Goal: Information Seeking & Learning: Learn about a topic

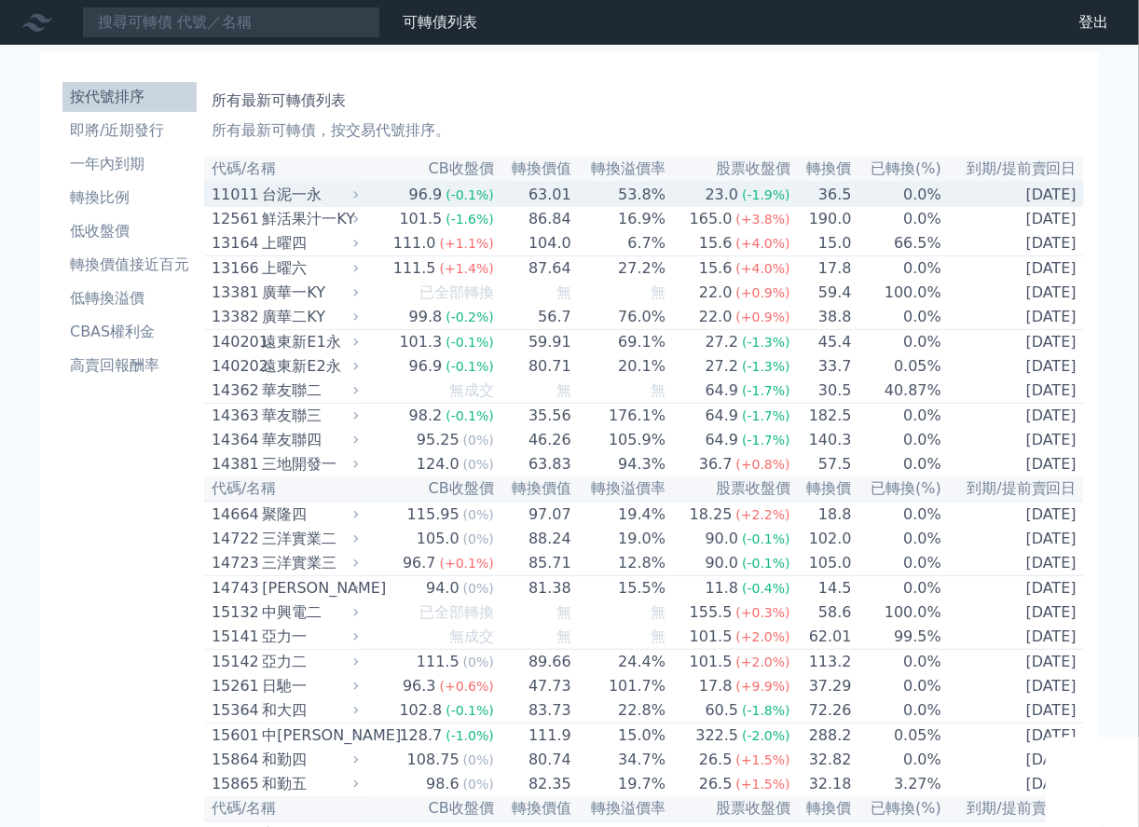
click at [783, 195] on span "(-1.9%)" at bounding box center [766, 194] width 48 height 15
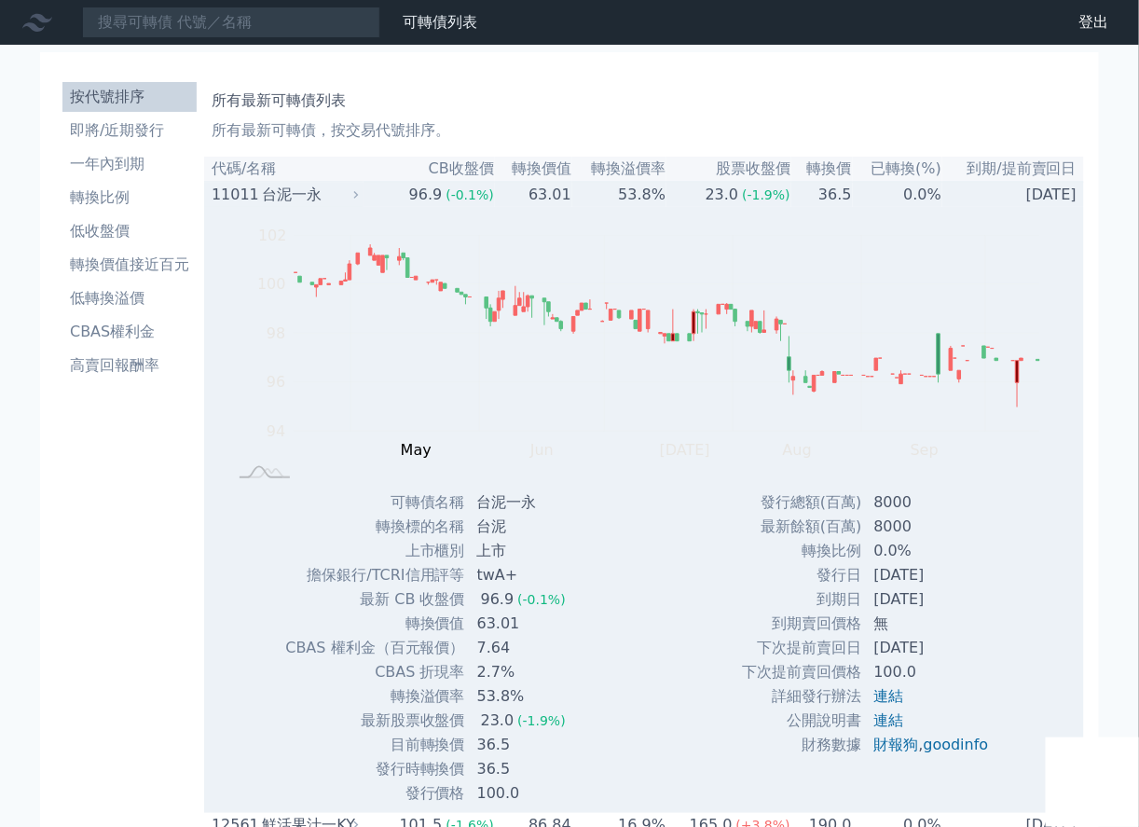
click at [783, 195] on span "(-1.9%)" at bounding box center [766, 194] width 48 height 15
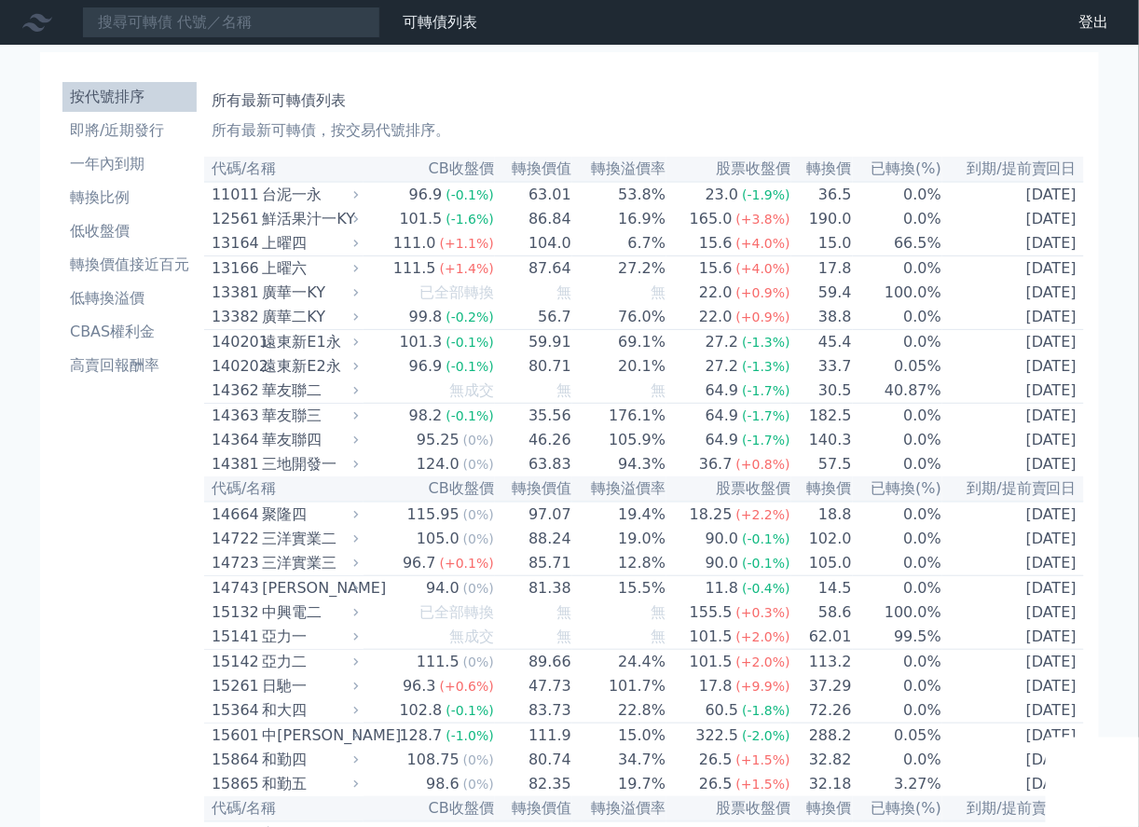
click at [847, 89] on div "所有最新可轉債列表 所有最新可轉債，按交易代號排序。" at bounding box center [644, 112] width 865 height 60
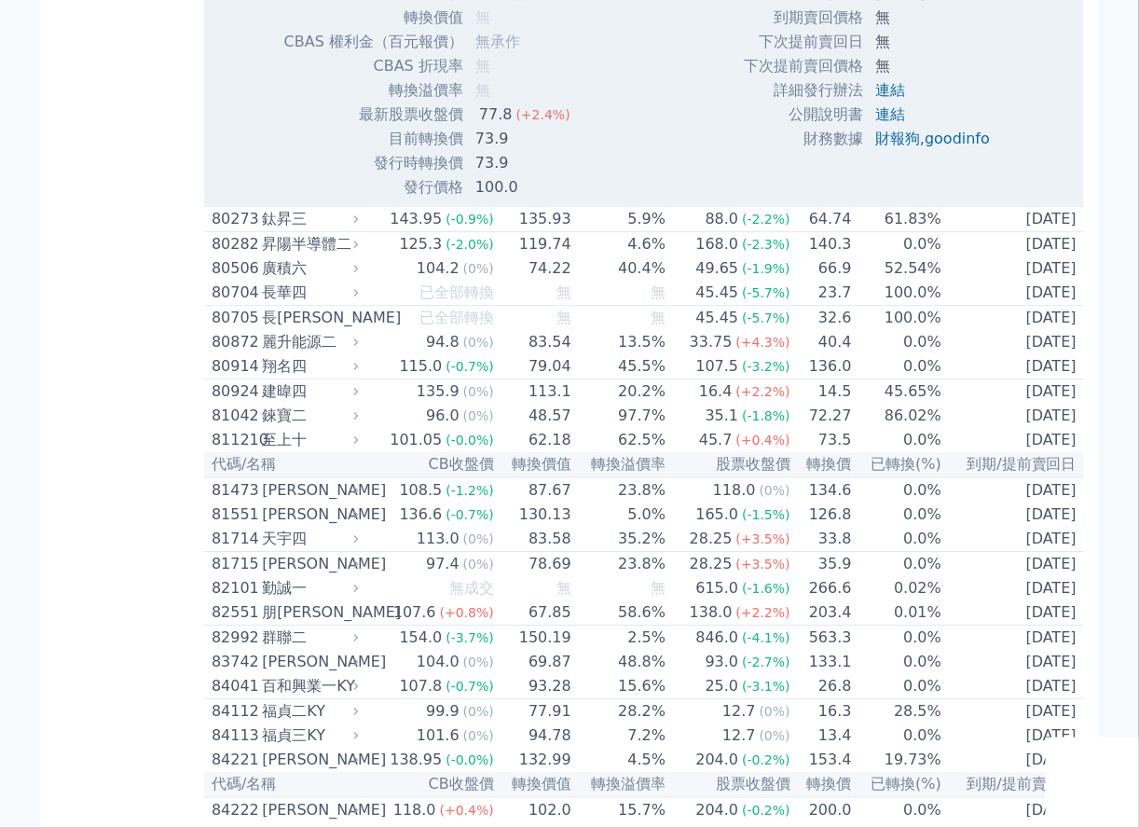
scroll to position [9988, 0]
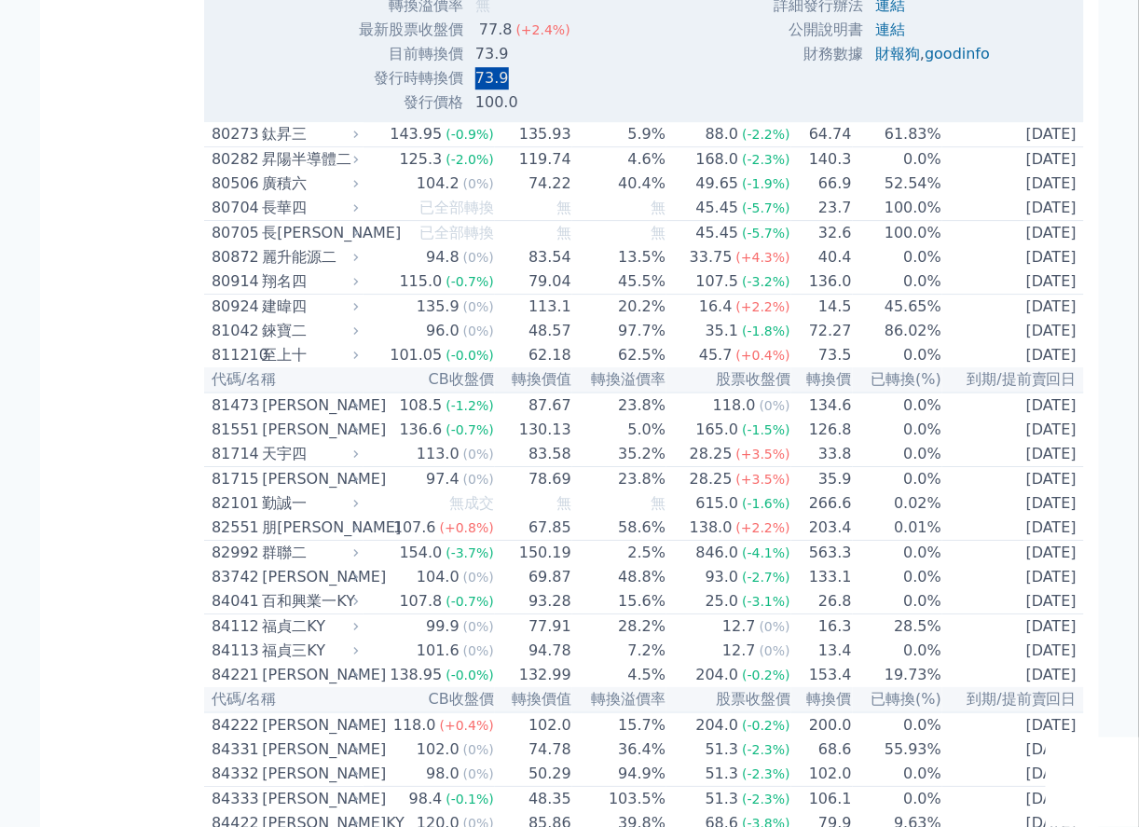
drag, startPoint x: 475, startPoint y: 648, endPoint x: 522, endPoint y: 648, distance: 47.5
click at [522, 90] on td "73.9" at bounding box center [524, 78] width 121 height 24
copy td "73.9"
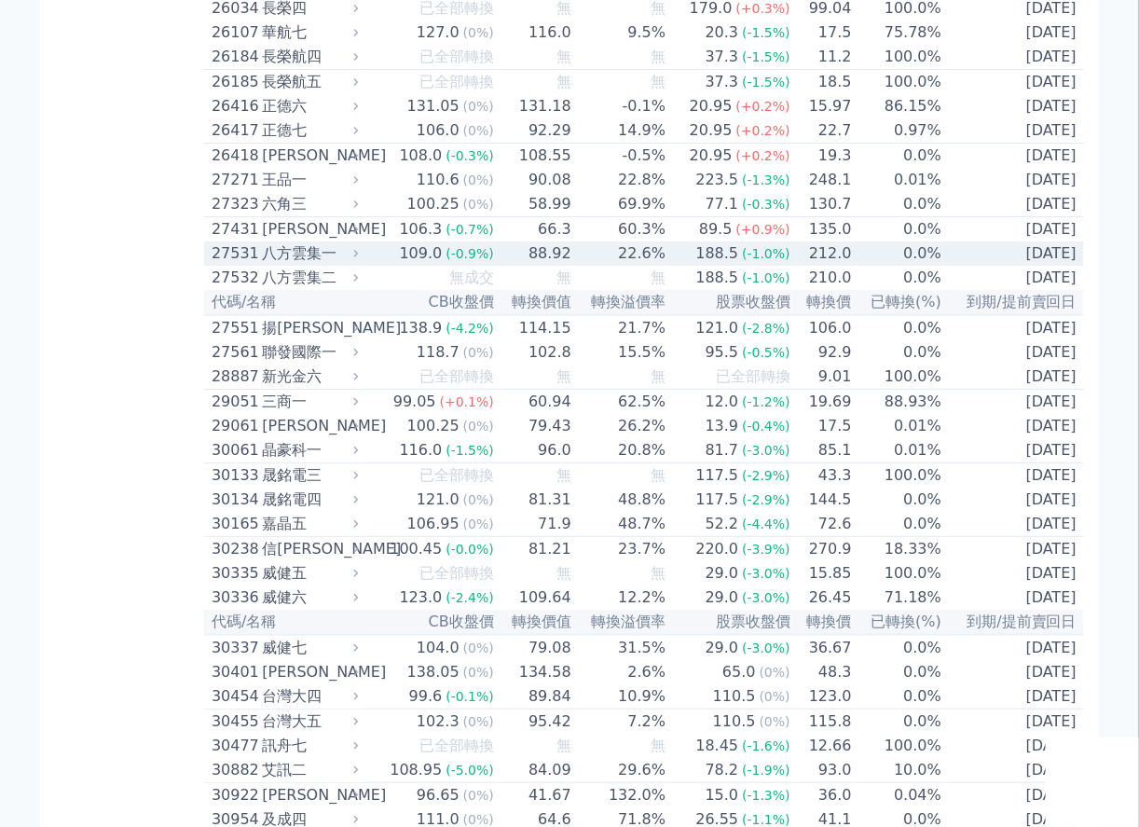
click at [354, 289] on div "八方雲集二" at bounding box center [308, 278] width 92 height 22
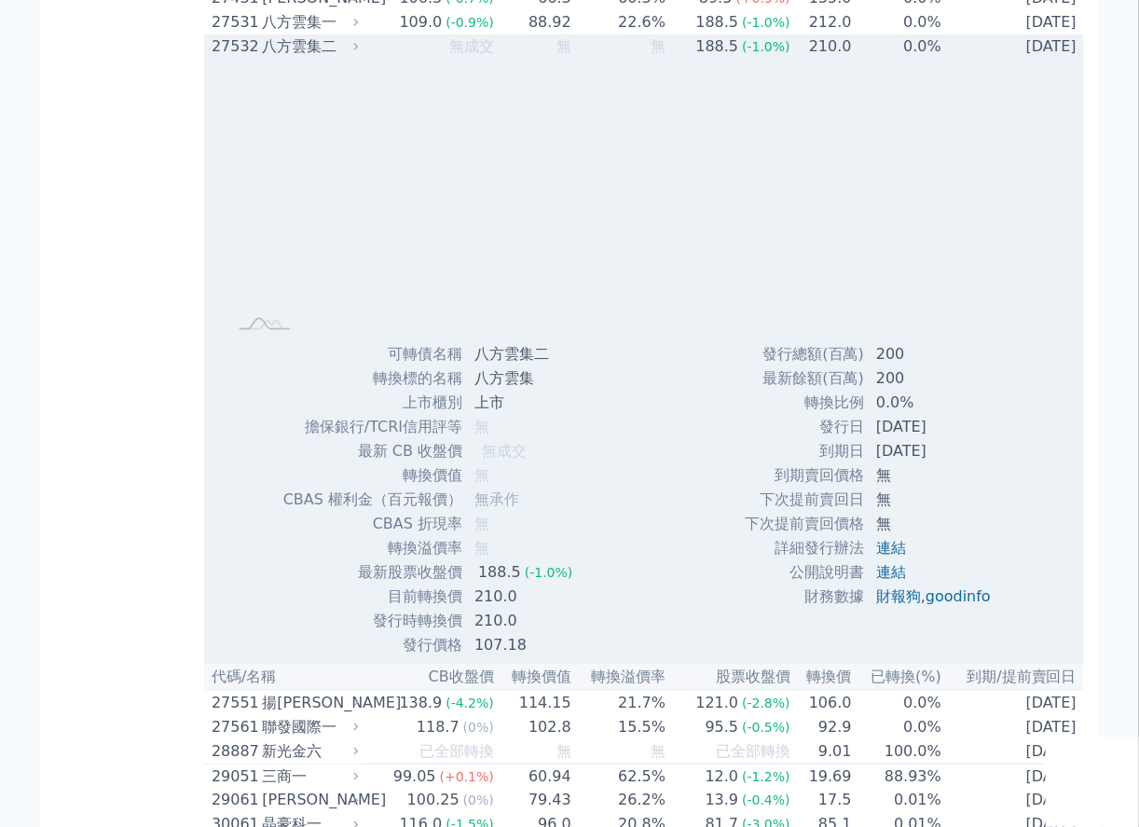
scroll to position [2443, 0]
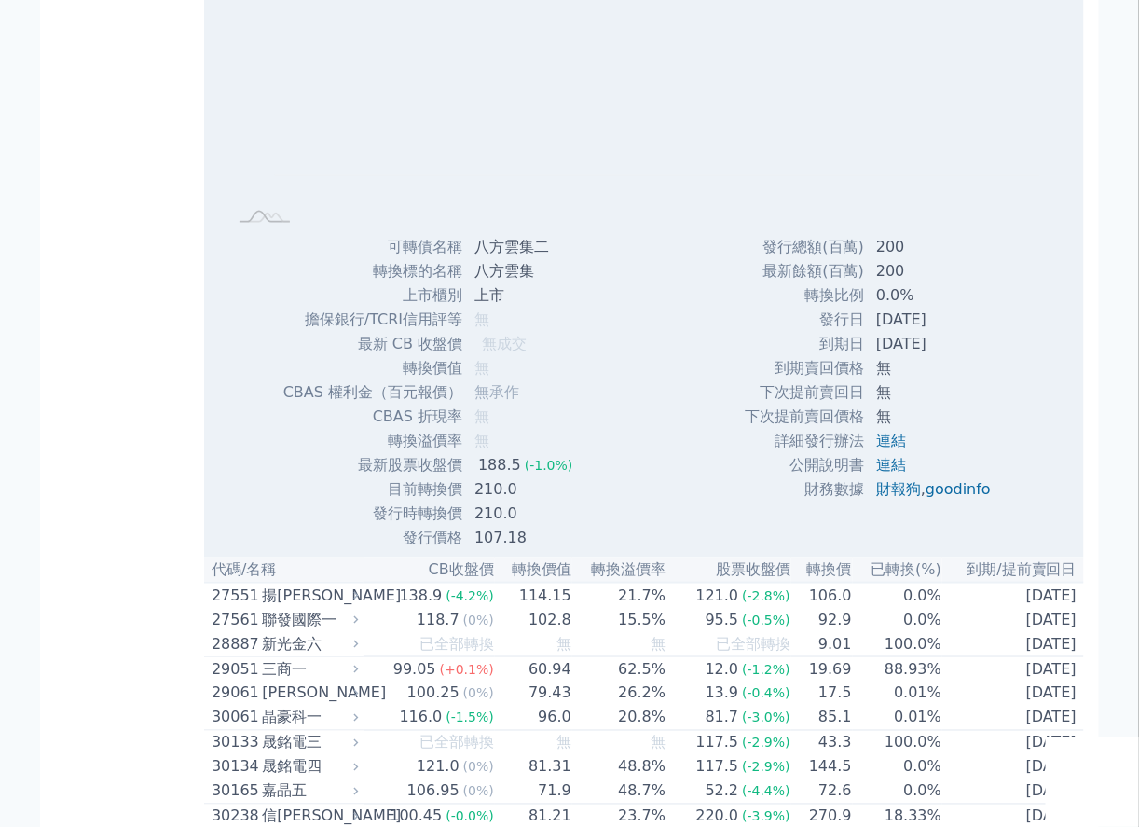
click at [475, 502] on td "210.0" at bounding box center [525, 489] width 124 height 24
drag, startPoint x: 475, startPoint y: 644, endPoint x: 525, endPoint y: 643, distance: 50.4
click at [525, 526] on td "210.0" at bounding box center [525, 514] width 124 height 24
copy td "210.0"
click at [810, 176] on rect "Chart" at bounding box center [657, 78] width 765 height 196
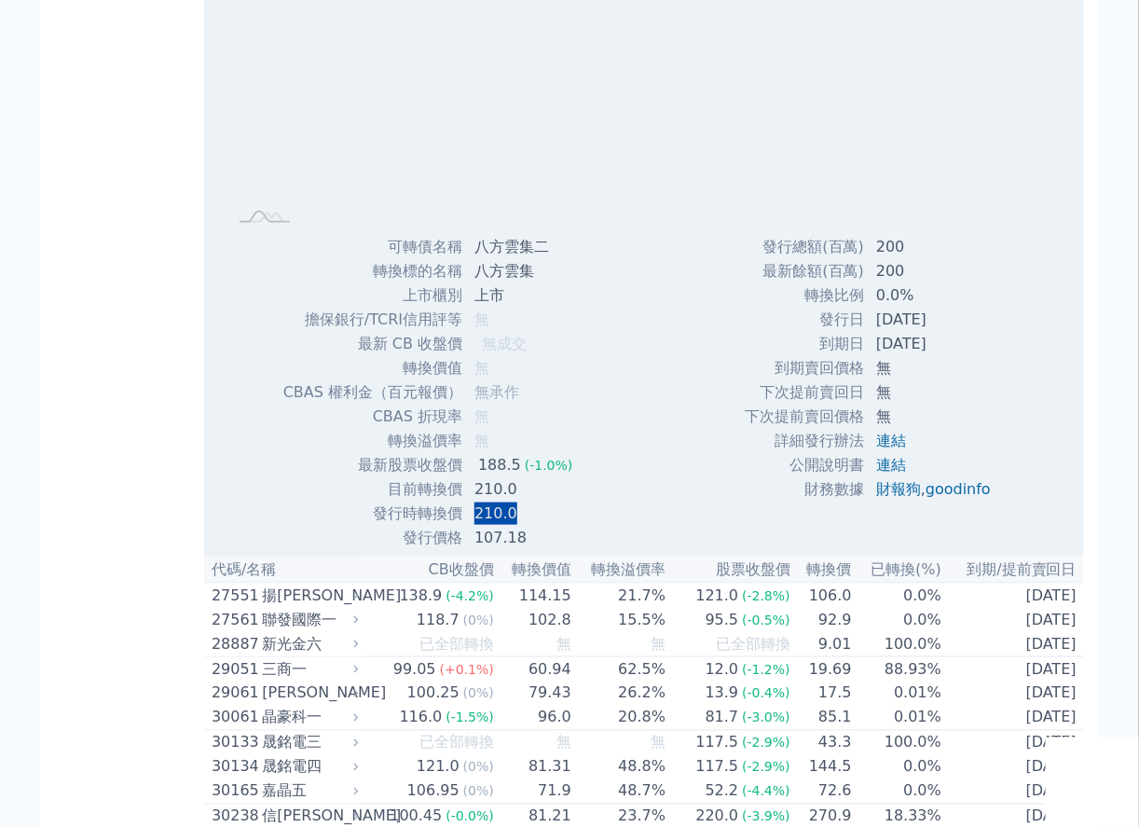
scroll to position [7906, 0]
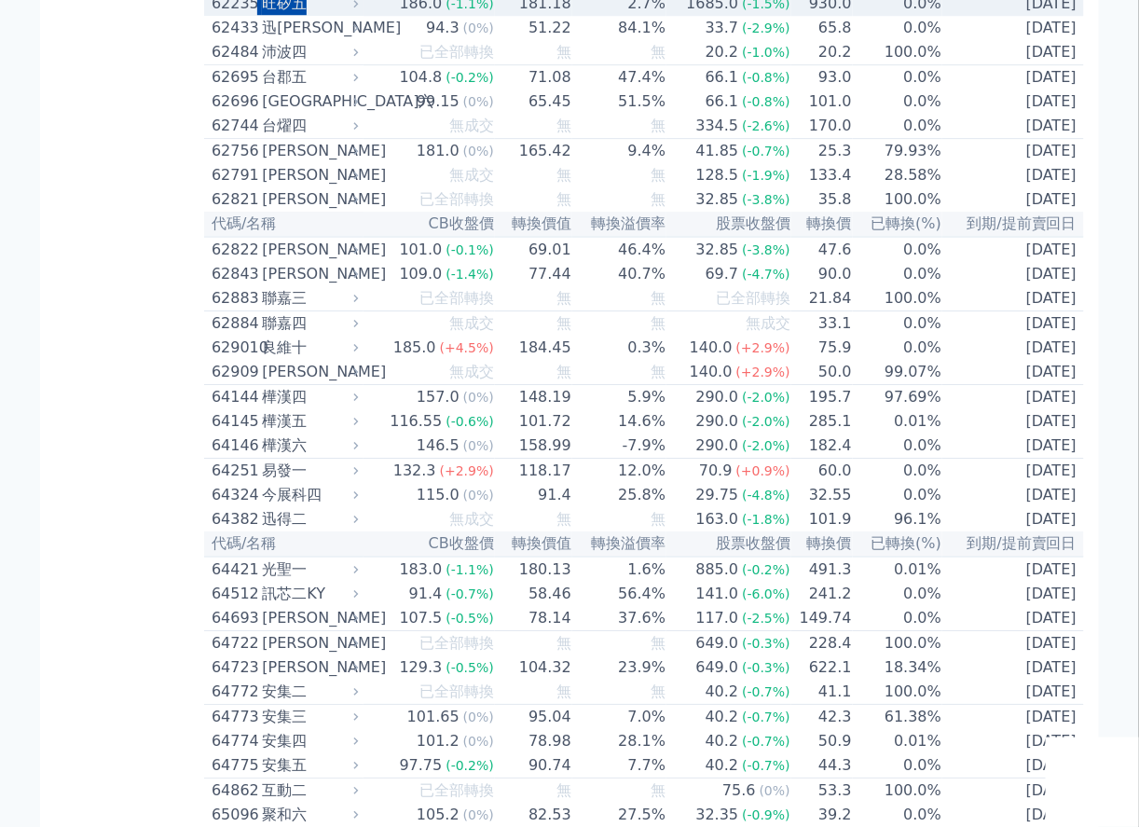
drag, startPoint x: 260, startPoint y: 441, endPoint x: 314, endPoint y: 439, distance: 54.1
click at [314, 15] on div "62235 旺矽五" at bounding box center [281, 4] width 138 height 22
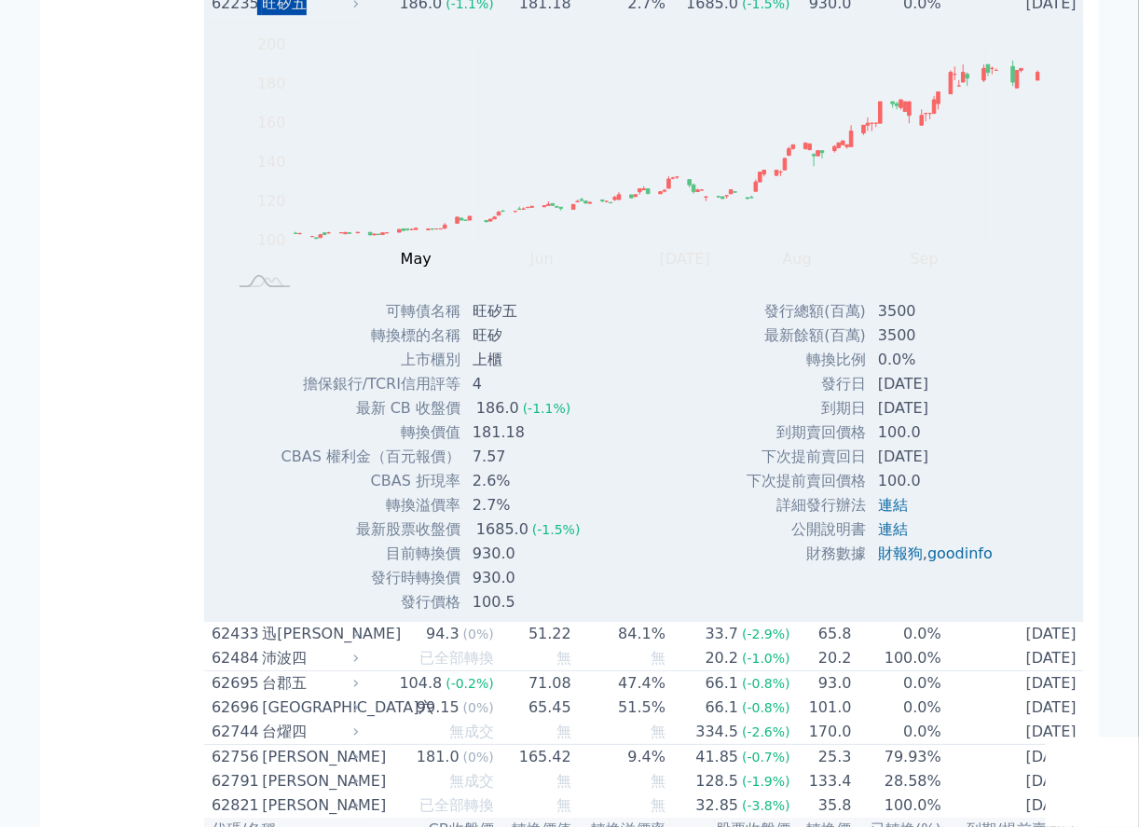
click at [324, 15] on div "旺矽五" at bounding box center [308, 4] width 92 height 22
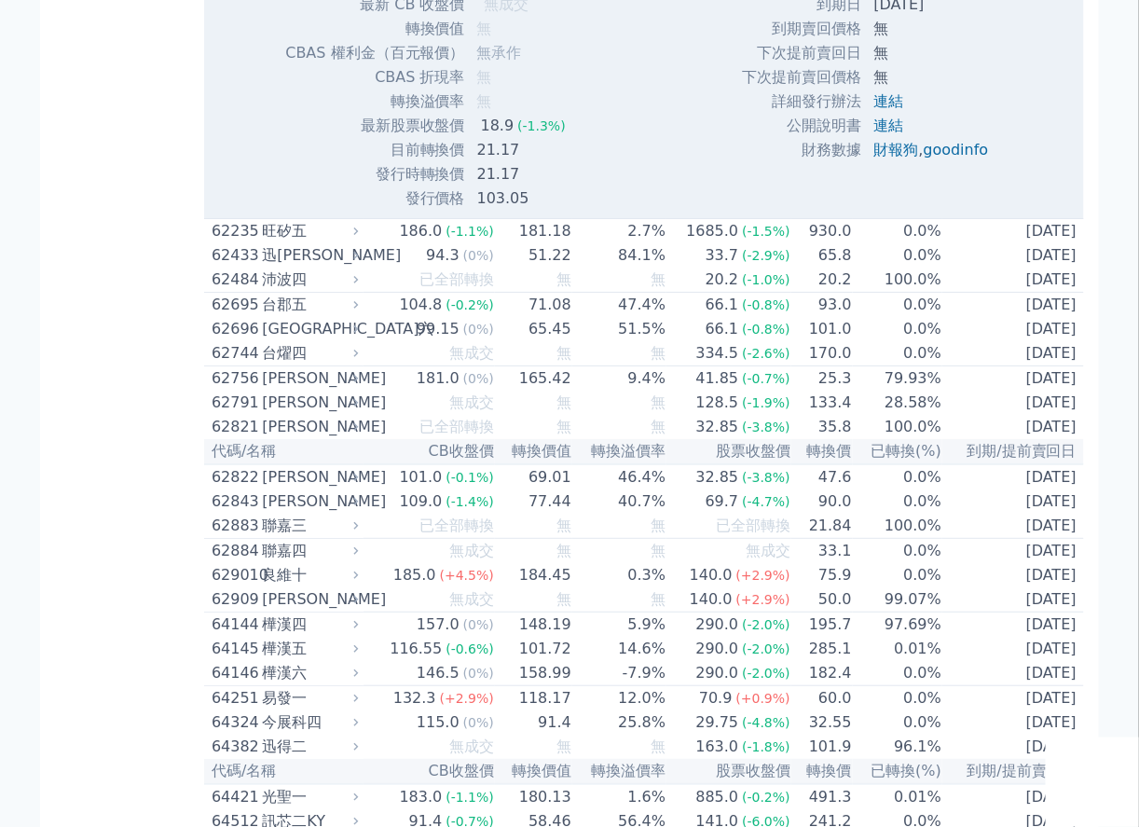
scroll to position [8330, 0]
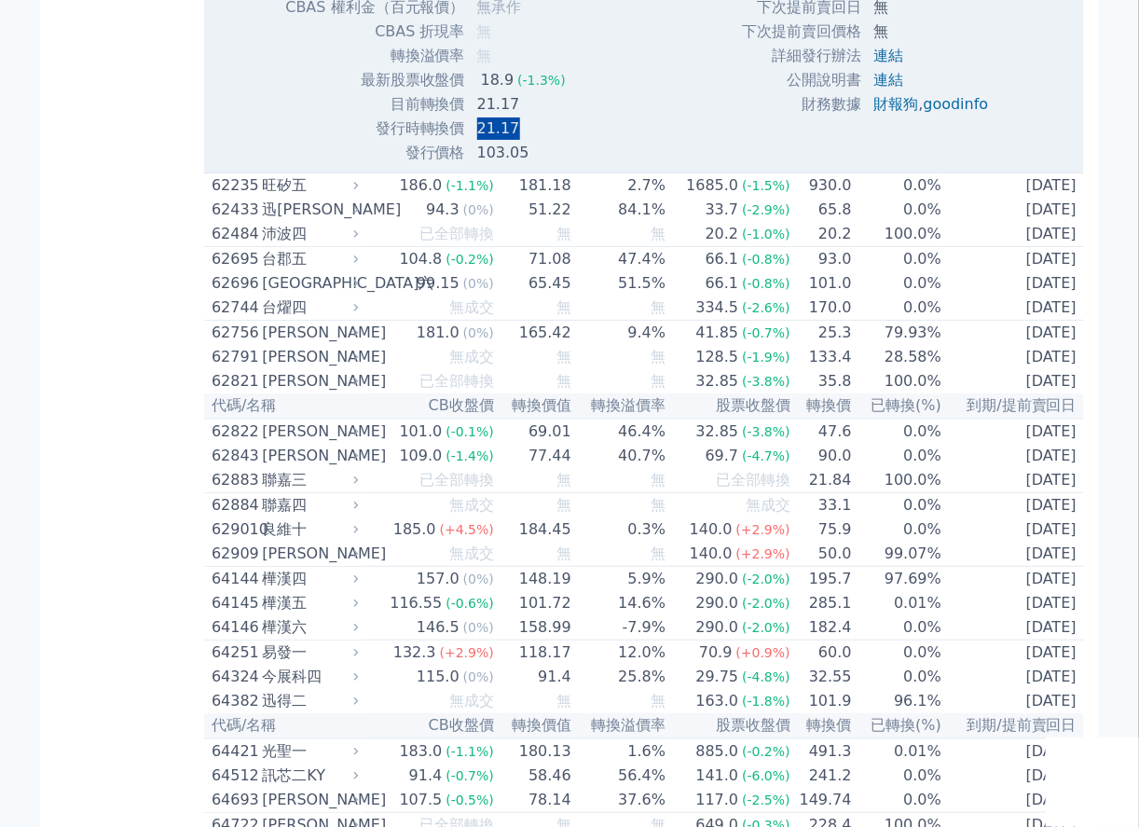
drag, startPoint x: 477, startPoint y: 564, endPoint x: 530, endPoint y: 558, distance: 53.4
click at [530, 141] on td "21.17" at bounding box center [523, 129] width 115 height 24
copy td "21.17"
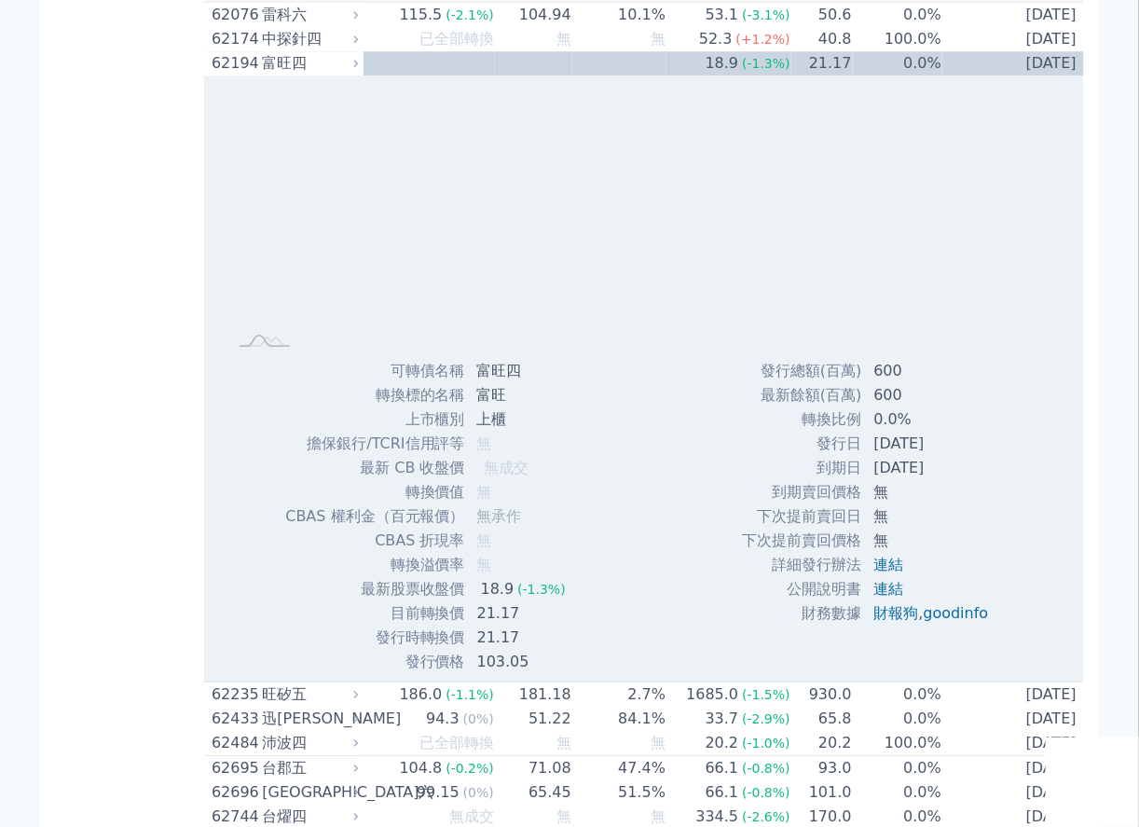
scroll to position [6496, 0]
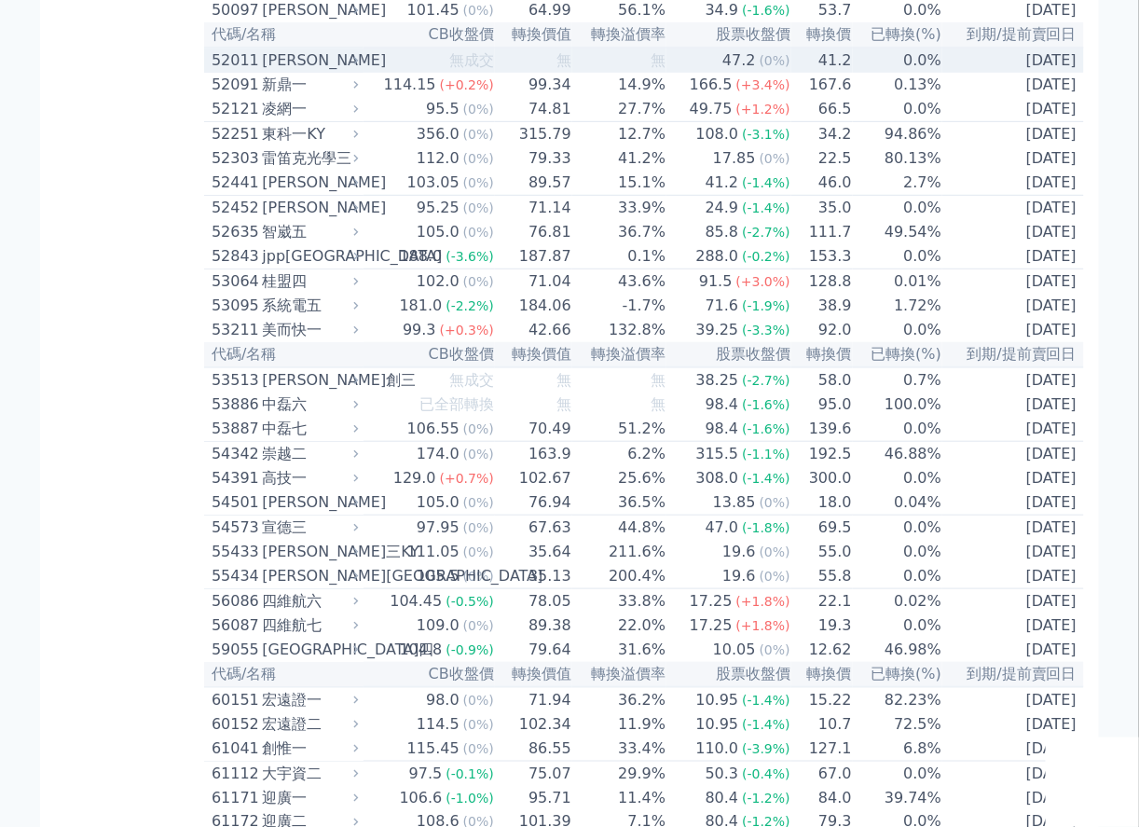
click at [380, 73] on td "無成交" at bounding box center [429, 60] width 131 height 25
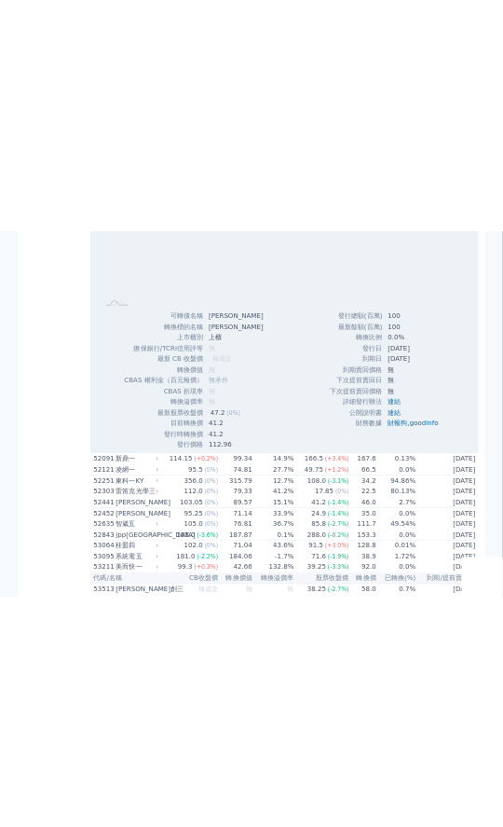
scroll to position [6750, 0]
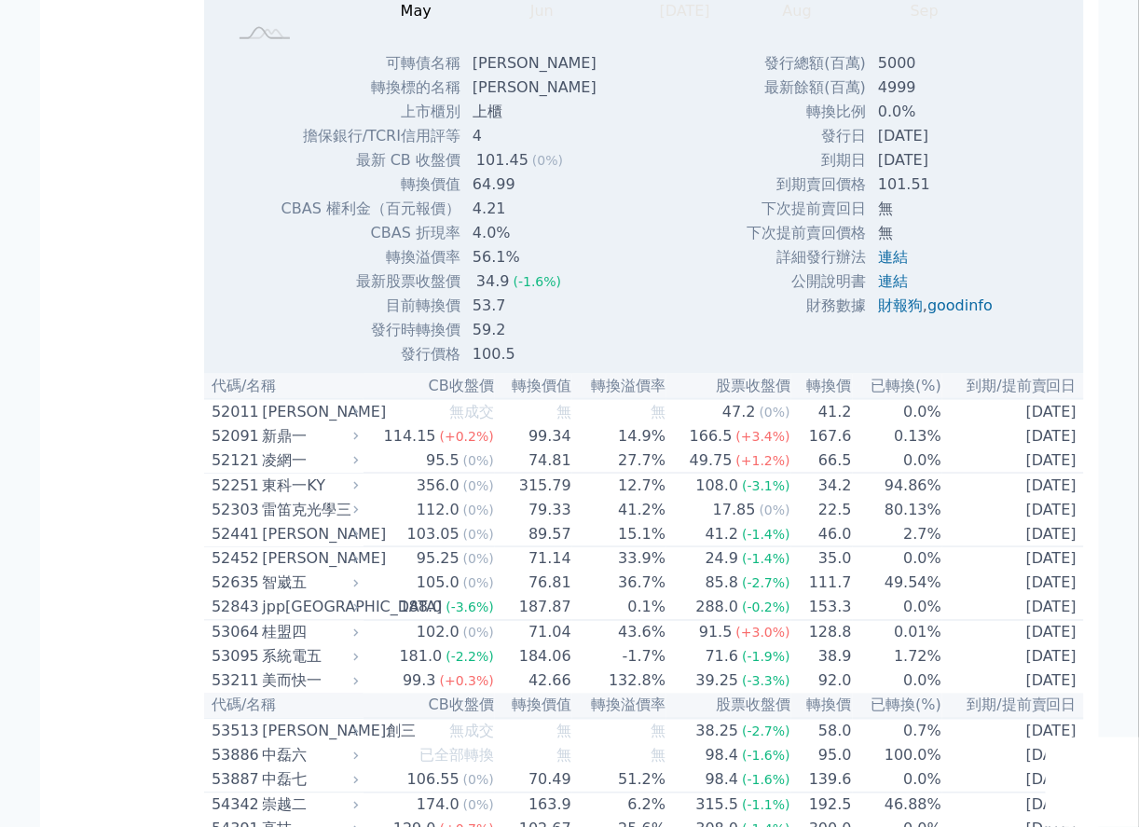
drag, startPoint x: 479, startPoint y: 136, endPoint x: 492, endPoint y: 117, distance: 22.8
drag, startPoint x: 492, startPoint y: 117, endPoint x: 502, endPoint y: 107, distance: 13.9
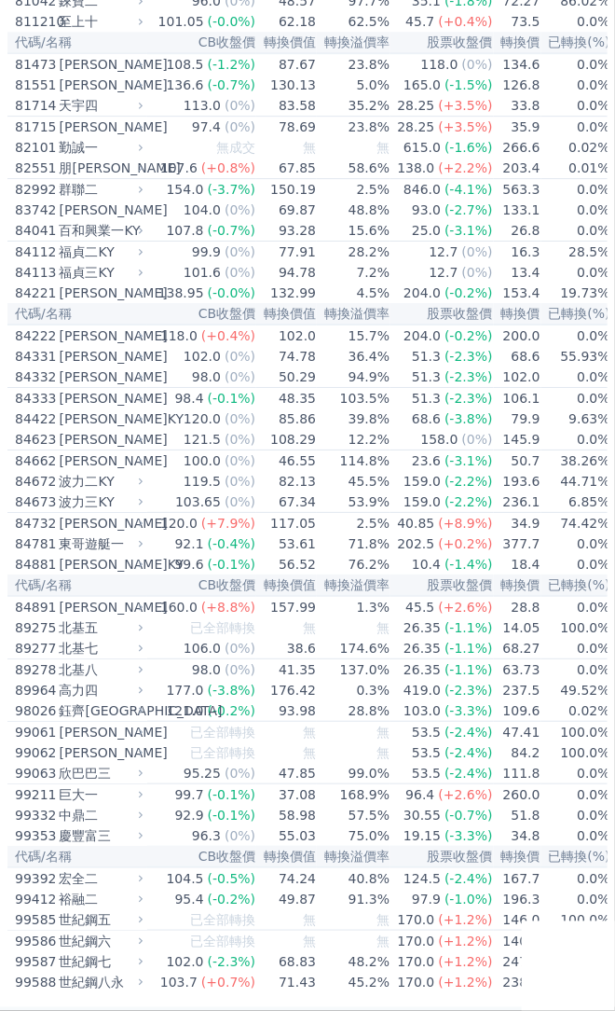
scroll to position [10199, 0]
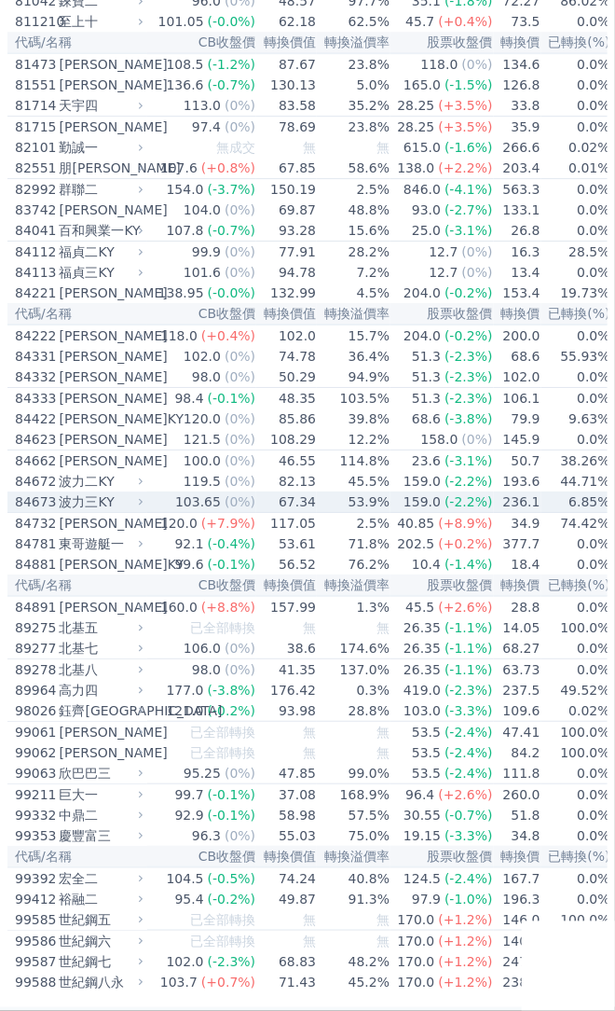
click at [20, 492] on div "84673" at bounding box center [35, 501] width 40 height 19
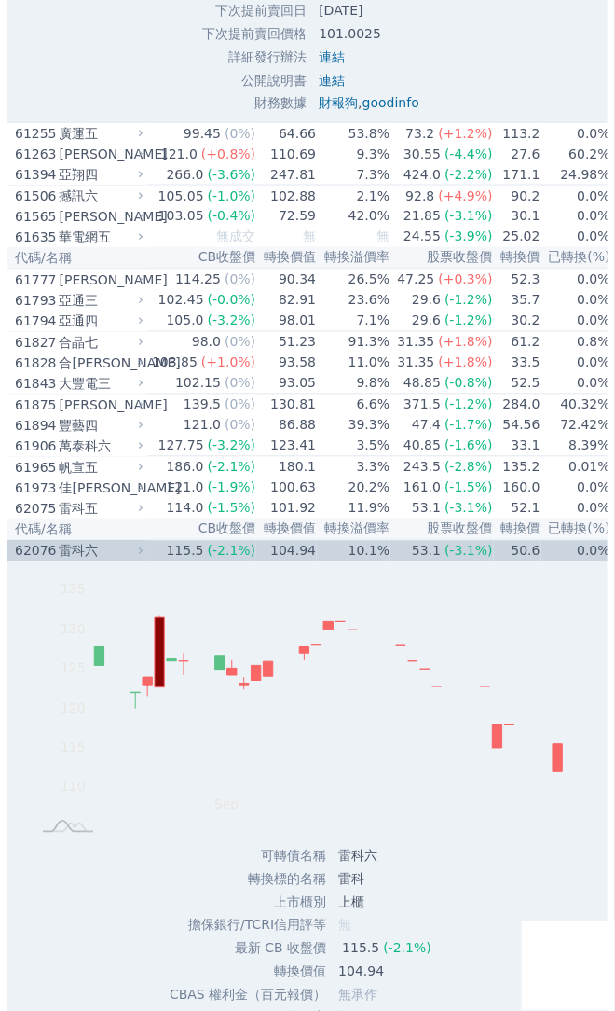
scroll to position [33841, 0]
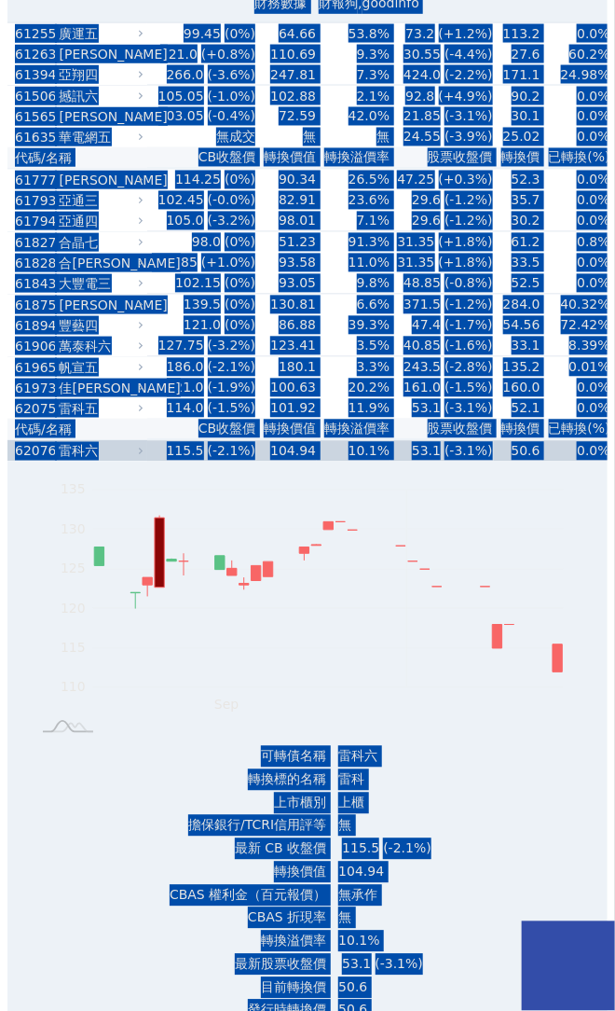
copy body "可轉債列表 財務數據 可轉債列表 財務數據 登出 登出 按代號排序 即將/近期發行 一年內到期 轉換比例 低收盤價 轉換價值接近百元 低轉換溢價 CBAS權利…"
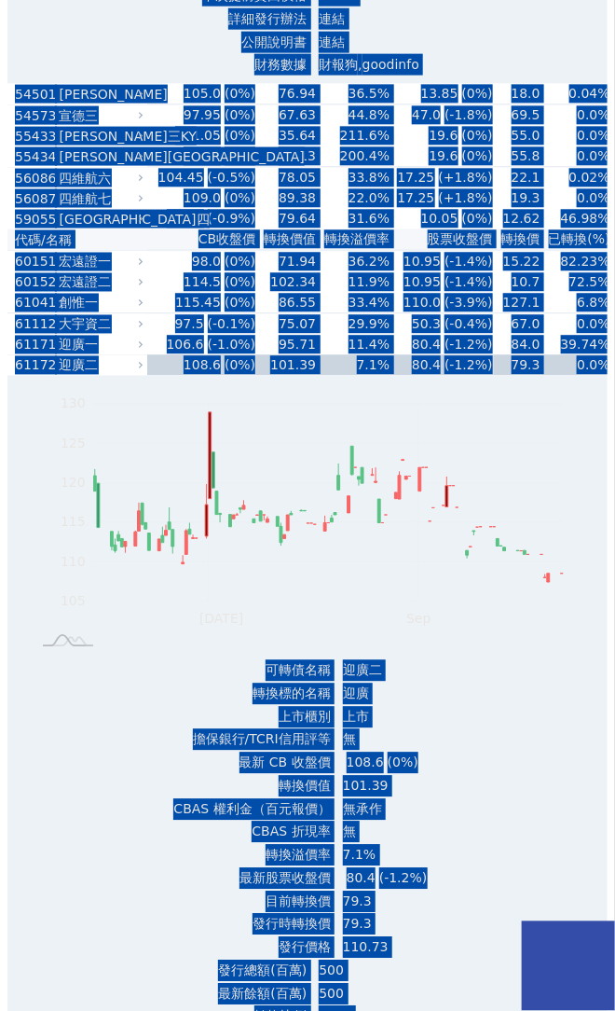
scroll to position [33012, 0]
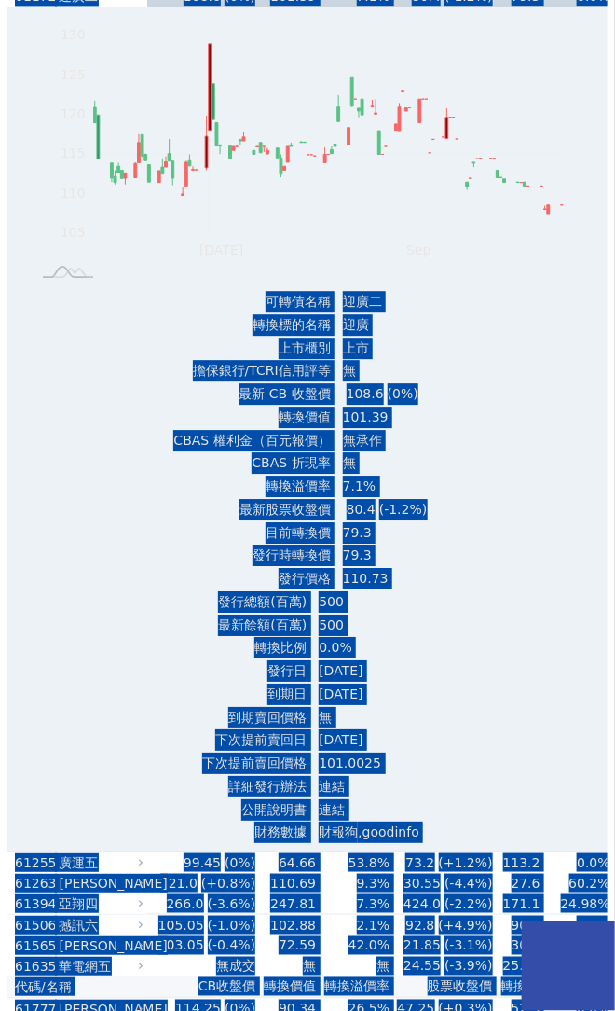
drag, startPoint x: 311, startPoint y: 565, endPoint x: 270, endPoint y: 553, distance: 42.8
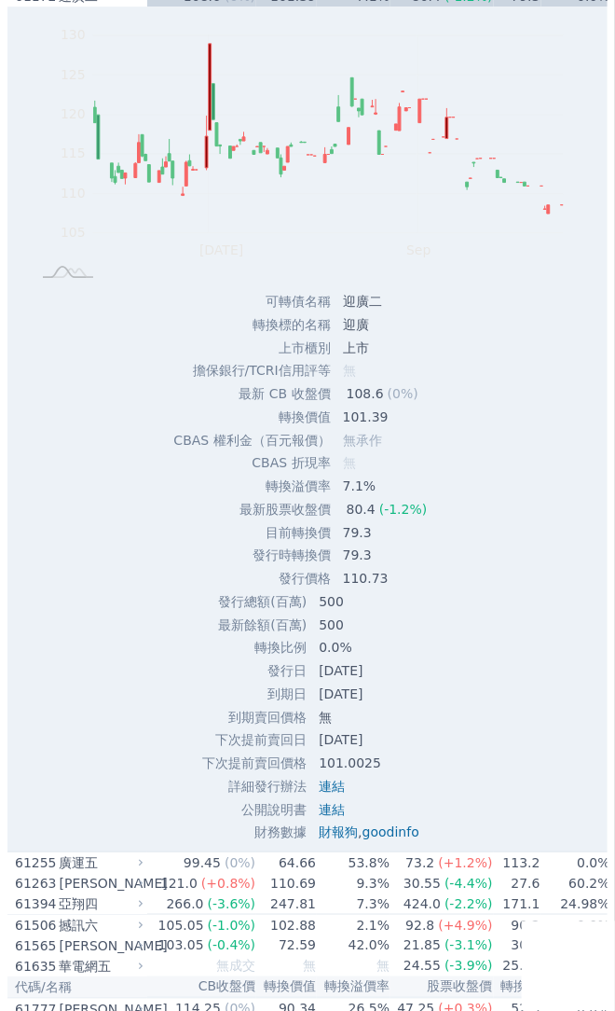
drag, startPoint x: 253, startPoint y: 557, endPoint x: 328, endPoint y: 556, distance: 75.5
copy td "發行時轉換價"
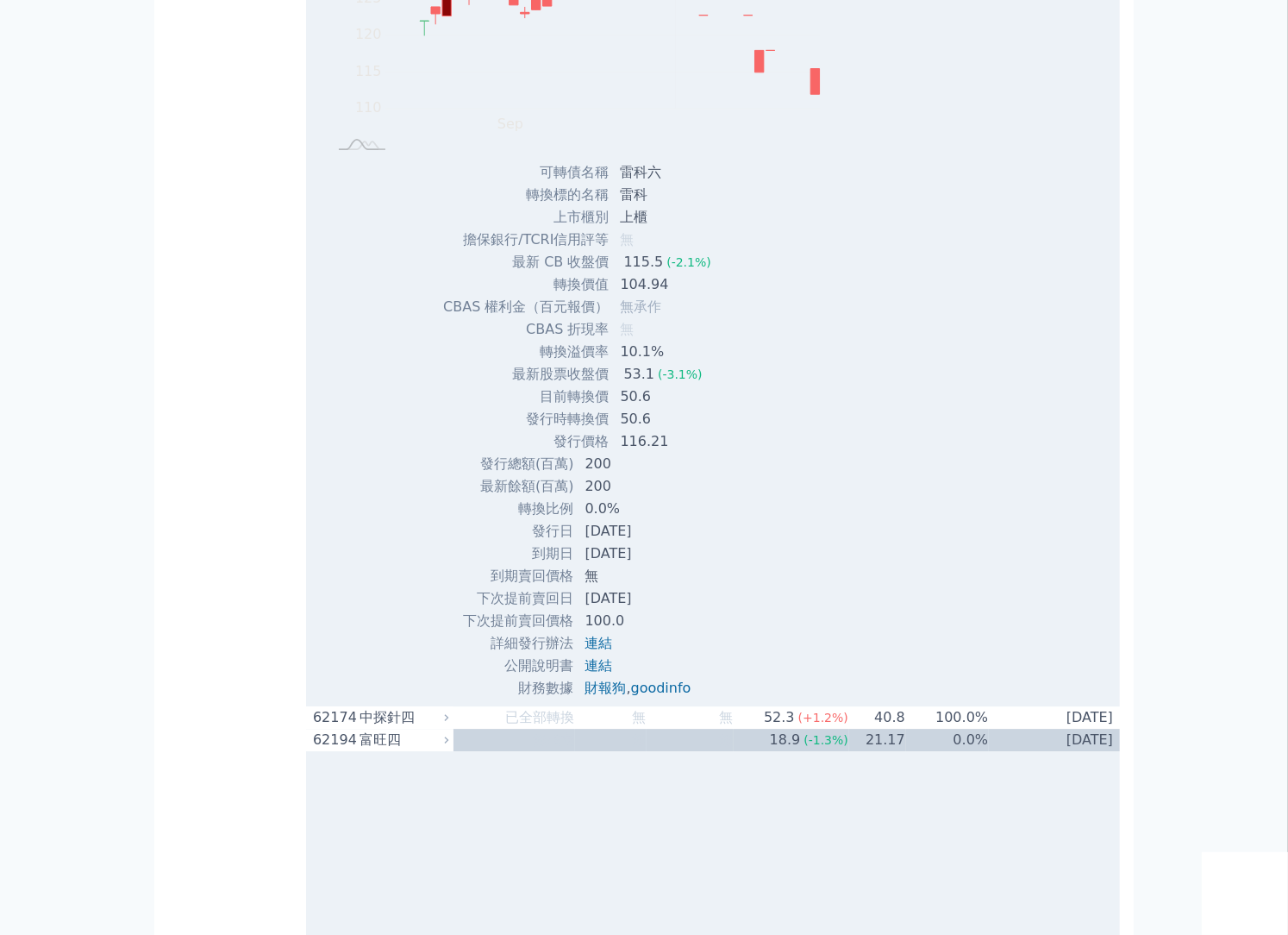
scroll to position [35157, 0]
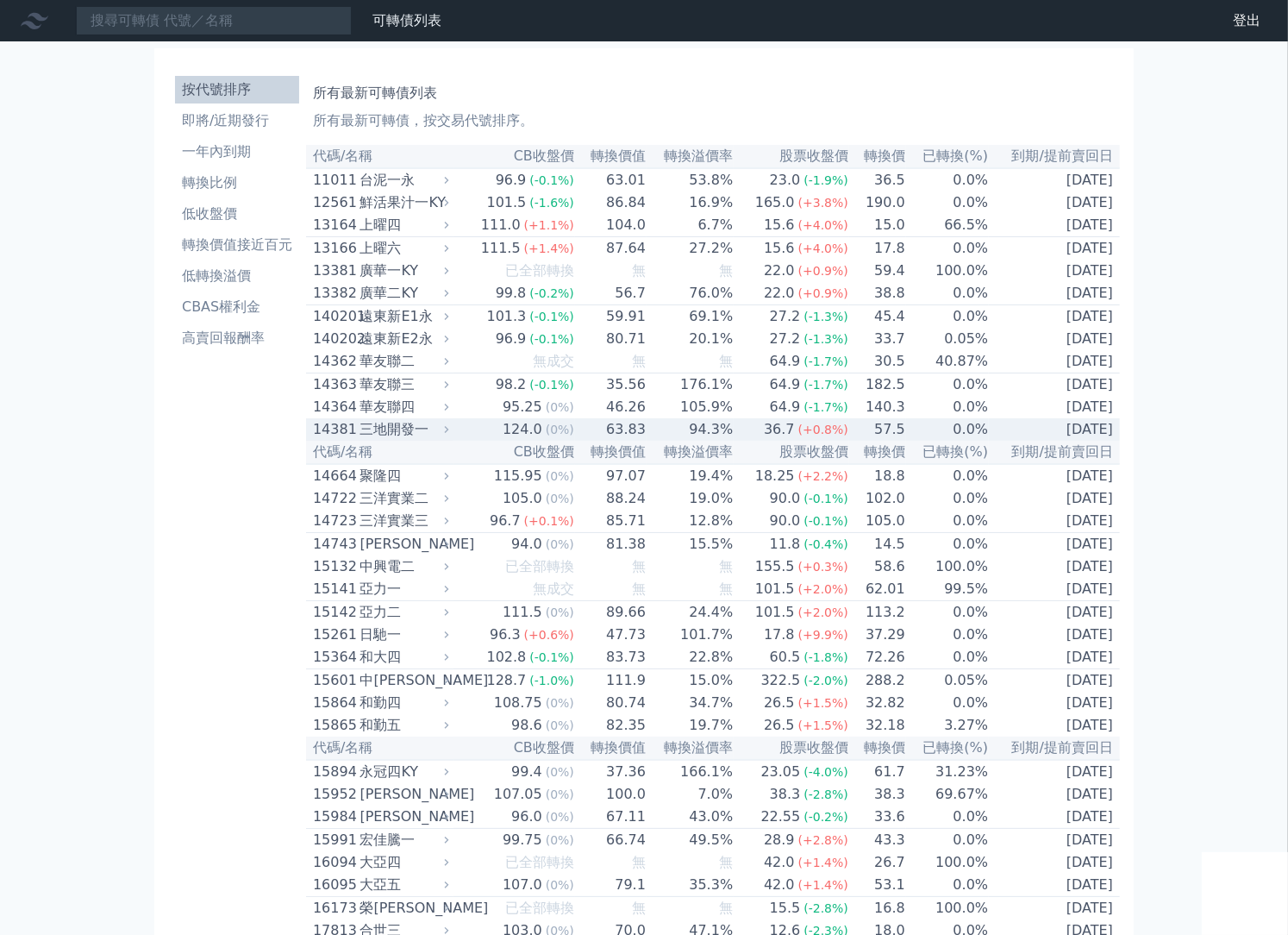
scroll to position [8766, 0]
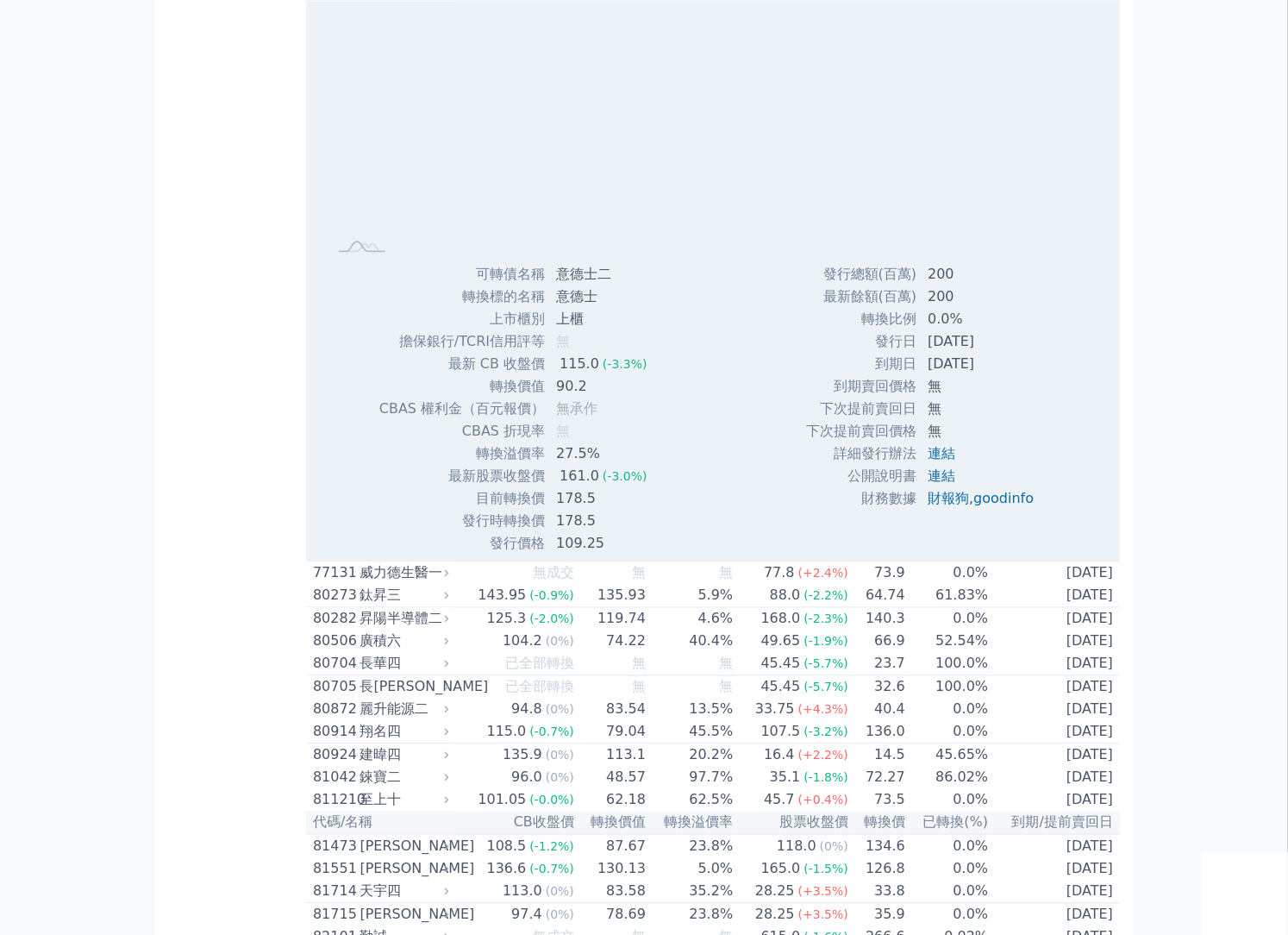
scroll to position [9054, 0]
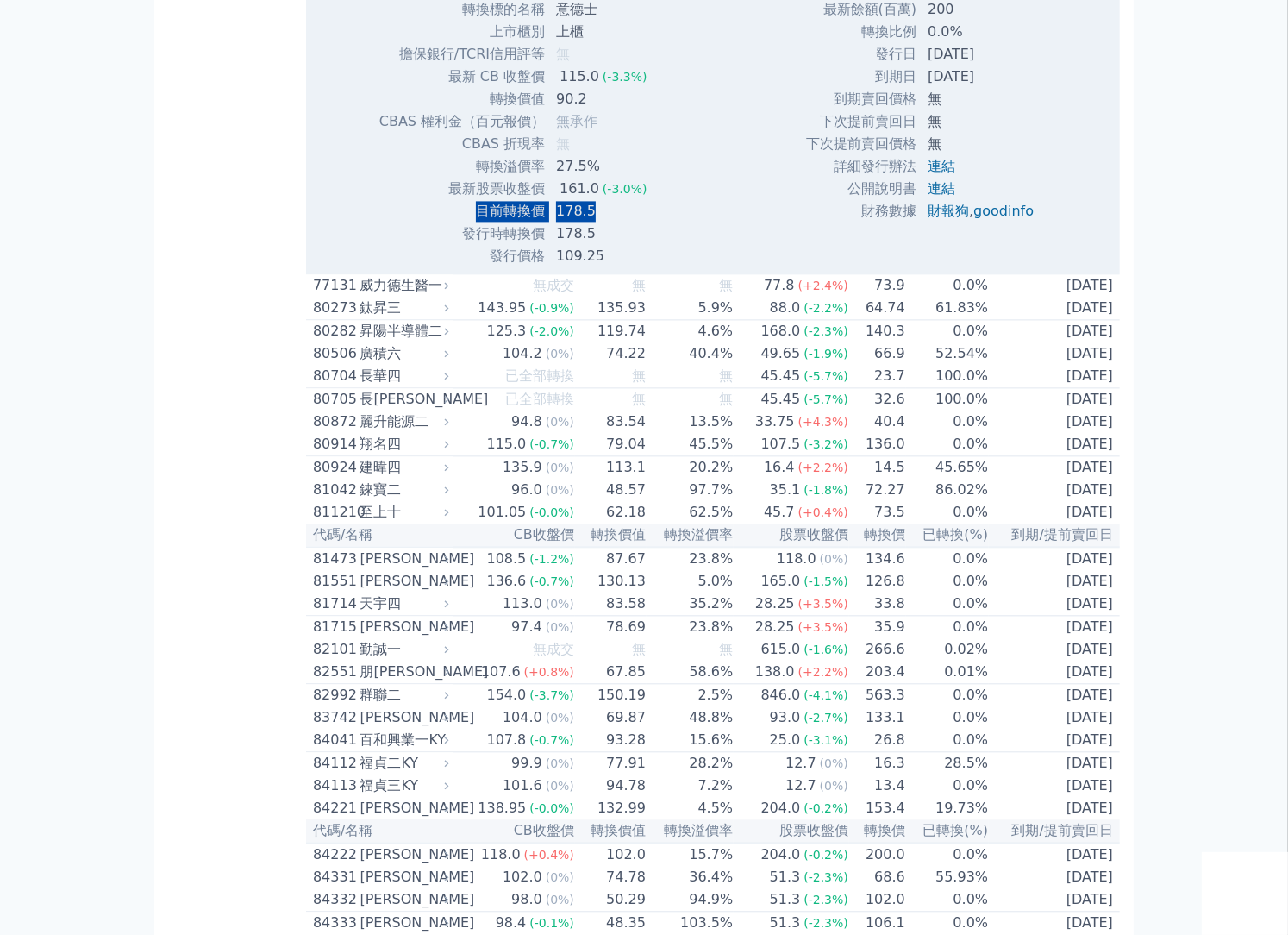
drag, startPoint x: 470, startPoint y: 733, endPoint x: 603, endPoint y: 736, distance: 133.0
click at [603, 223] on tr "目前轉換價 178.5" at bounding box center [520, 211] width 283 height 22
copy tr "目前轉換價 178.5"
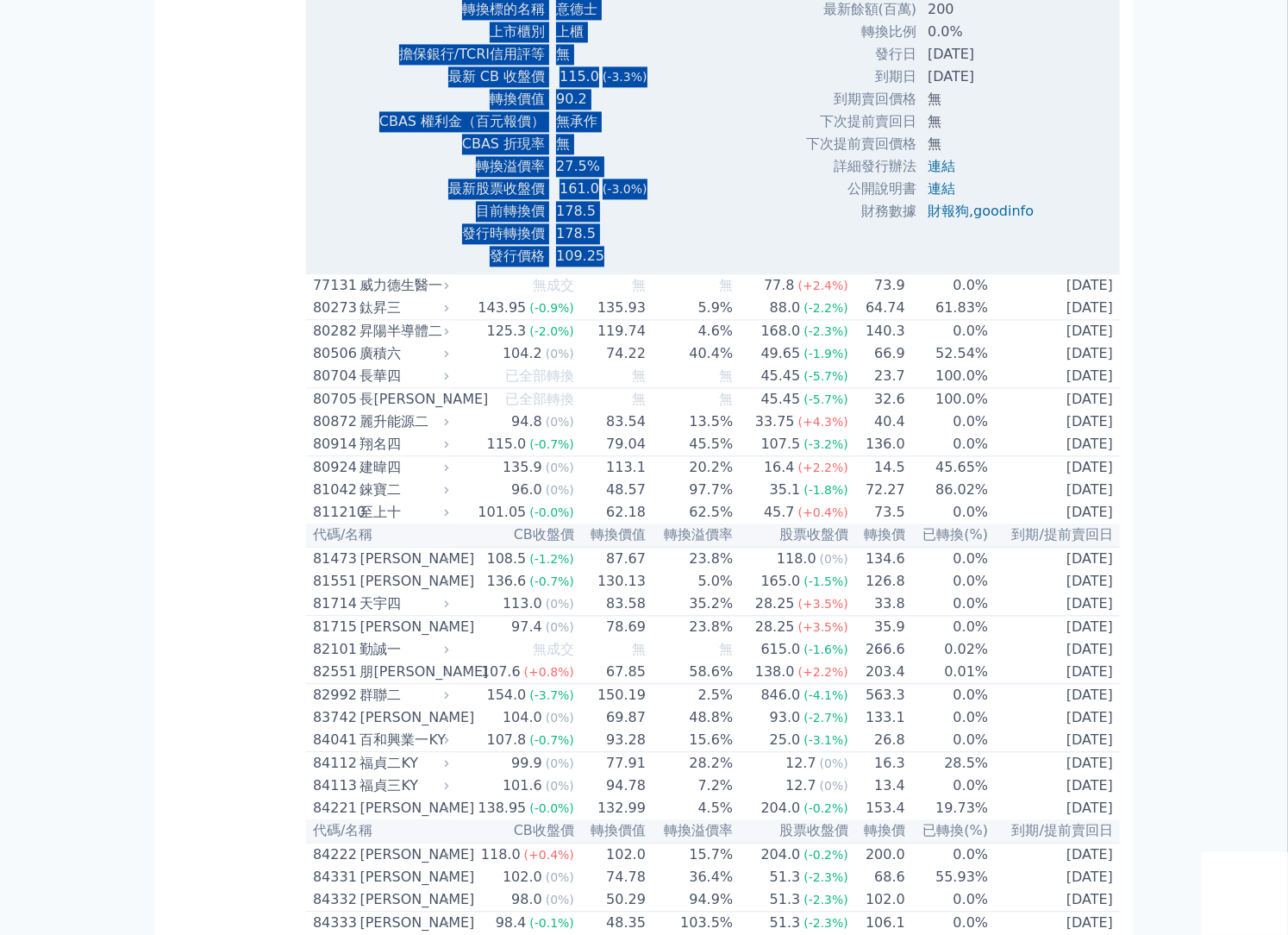
drag, startPoint x: 283, startPoint y: 223, endPoint x: 777, endPoint y: 640, distance: 646.5
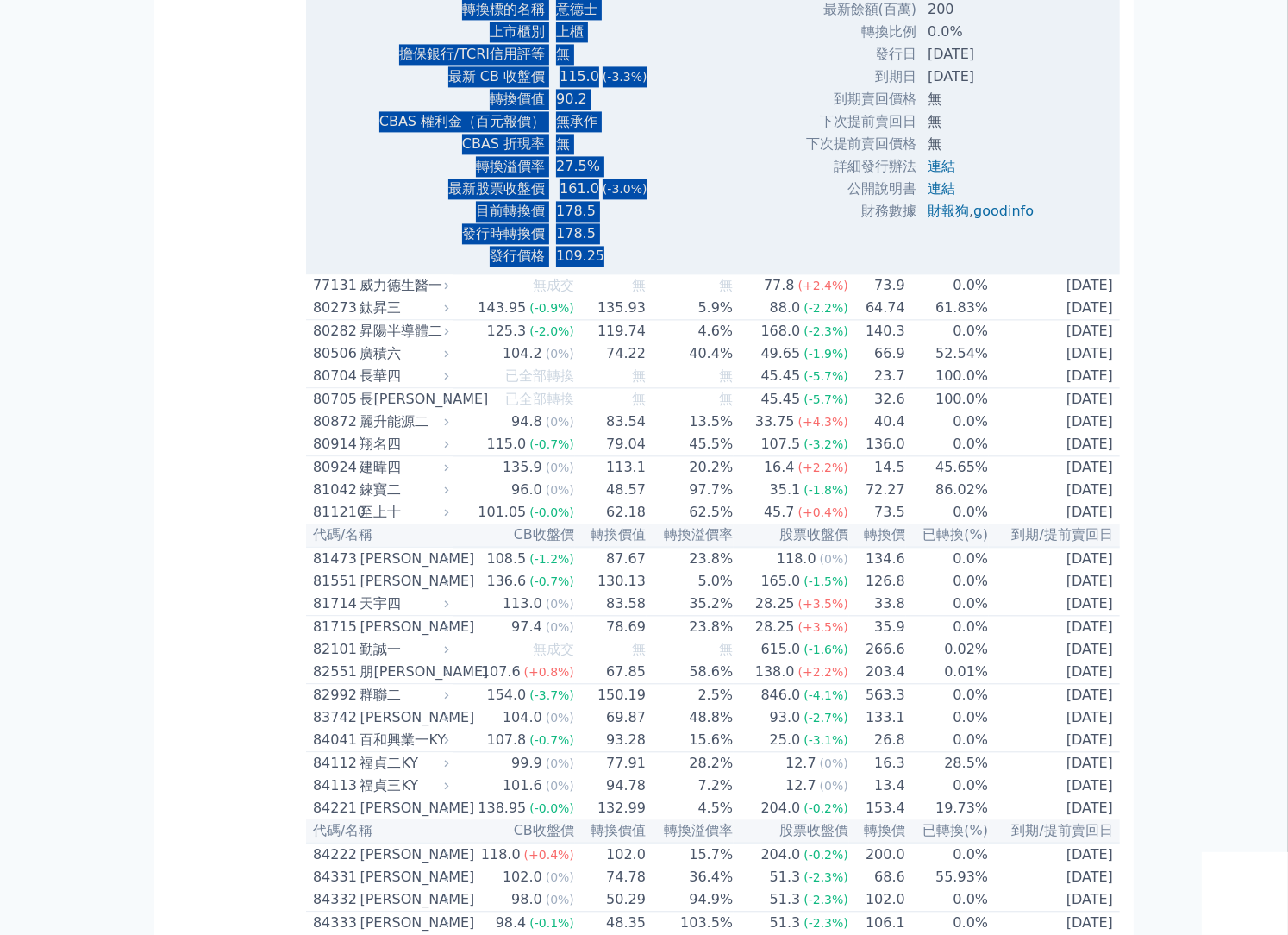
drag, startPoint x: 931, startPoint y: 778, endPoint x: 441, endPoint y: 272, distance: 704.4
drag, startPoint x: 314, startPoint y: 226, endPoint x: 996, endPoint y: 773, distance: 874.3
copy tbody "86522 lore 857.0 (-9.7%) 81.6 14.6% 267.3 (-0.3%) 402.1 9.5% 5061-53-35 Ipsu Do…"
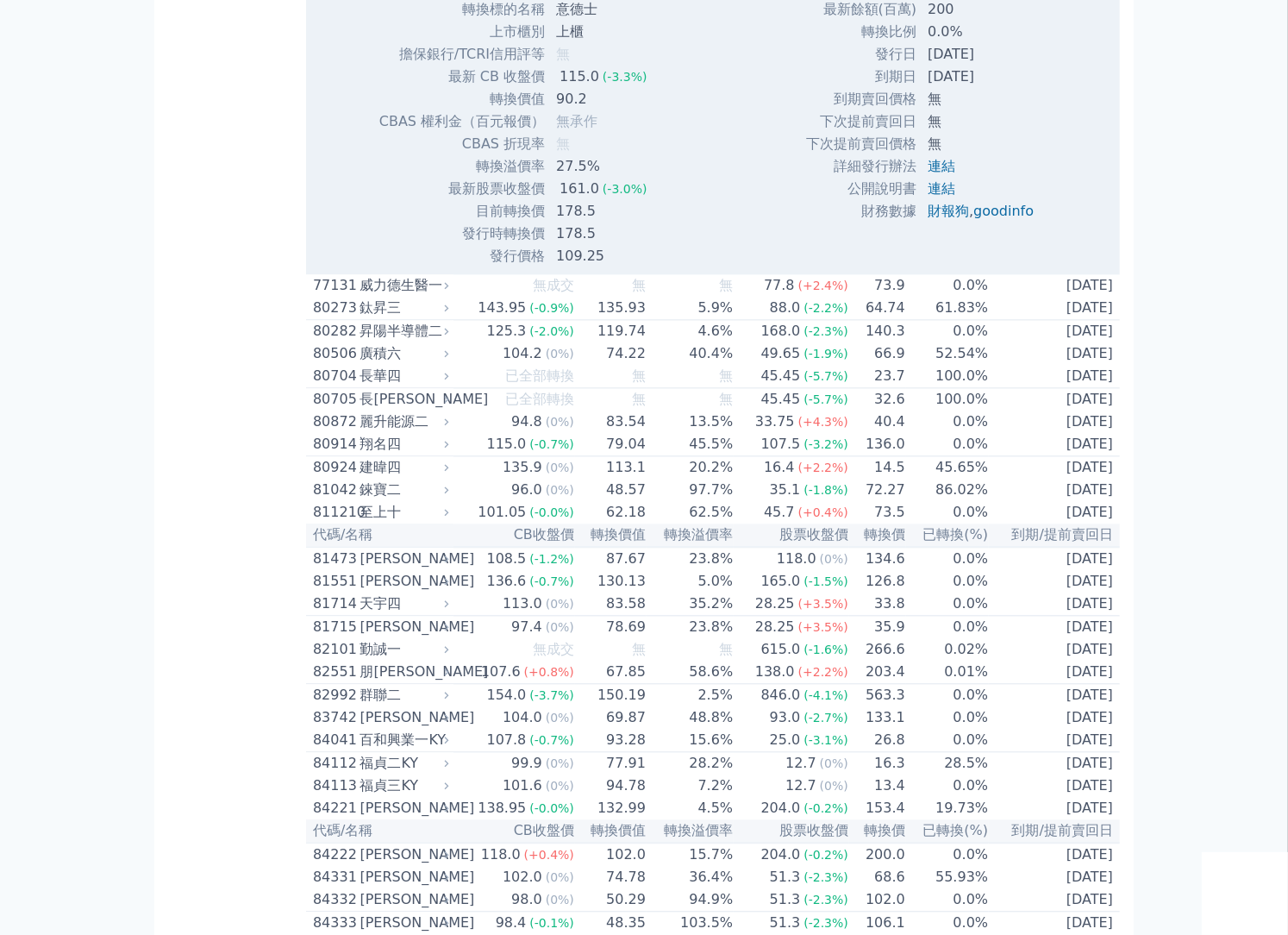
drag, startPoint x: 112, startPoint y: 366, endPoint x: 129, endPoint y: 363, distance: 17.3
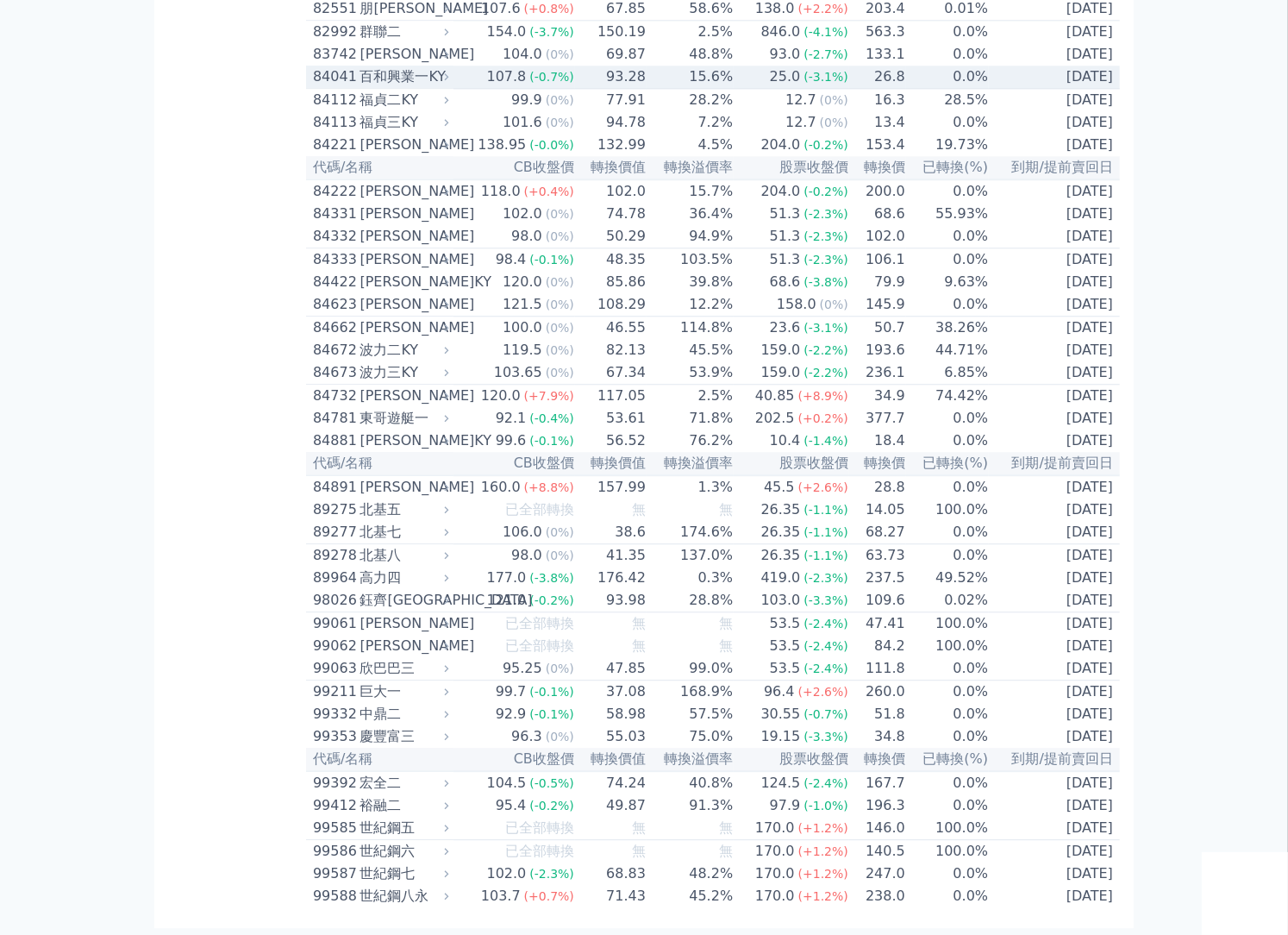
click at [463, 89] on td "107.8 (-0.7%)" at bounding box center [513, 77] width 121 height 23
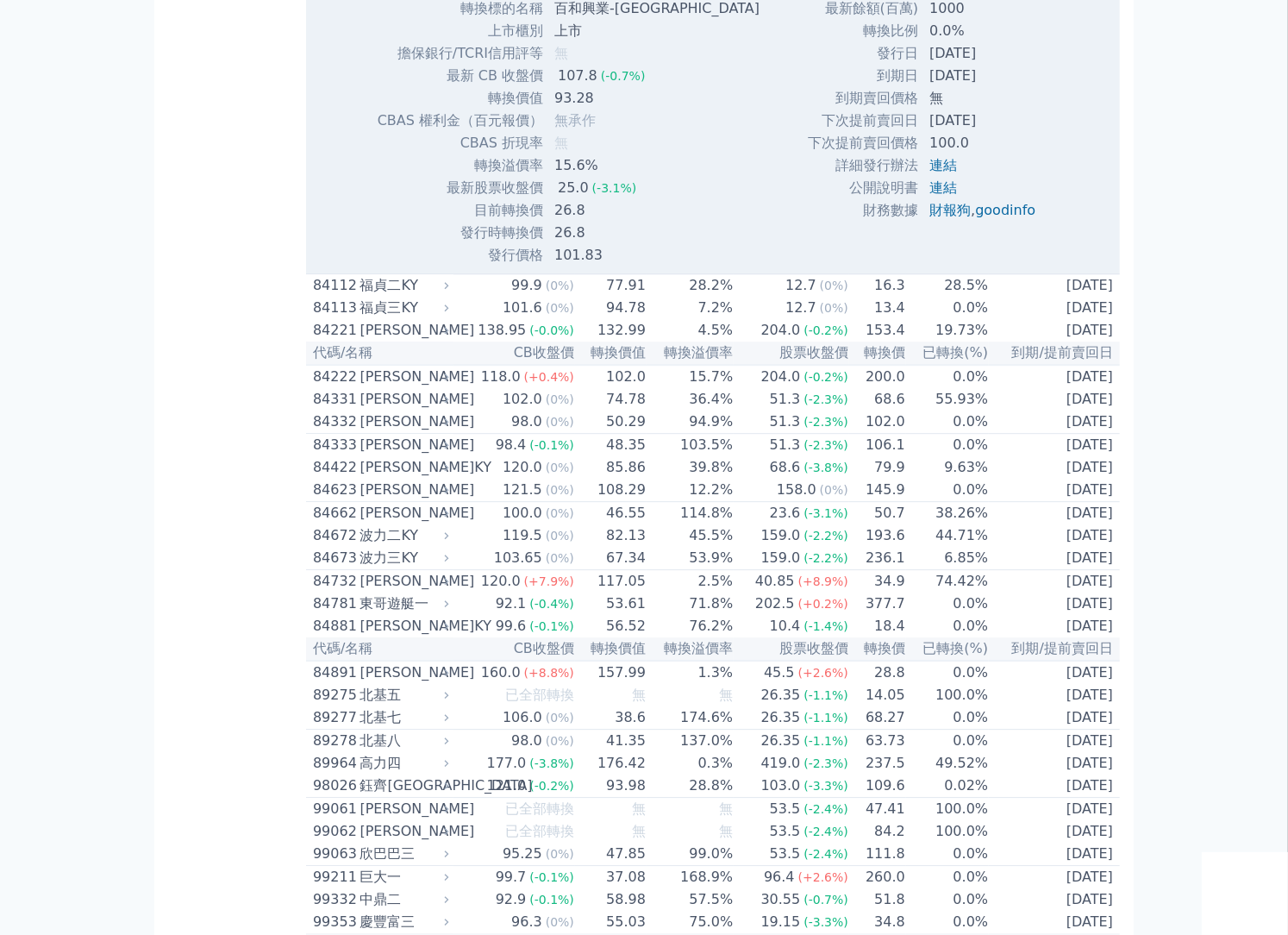
scroll to position [10073, 0]
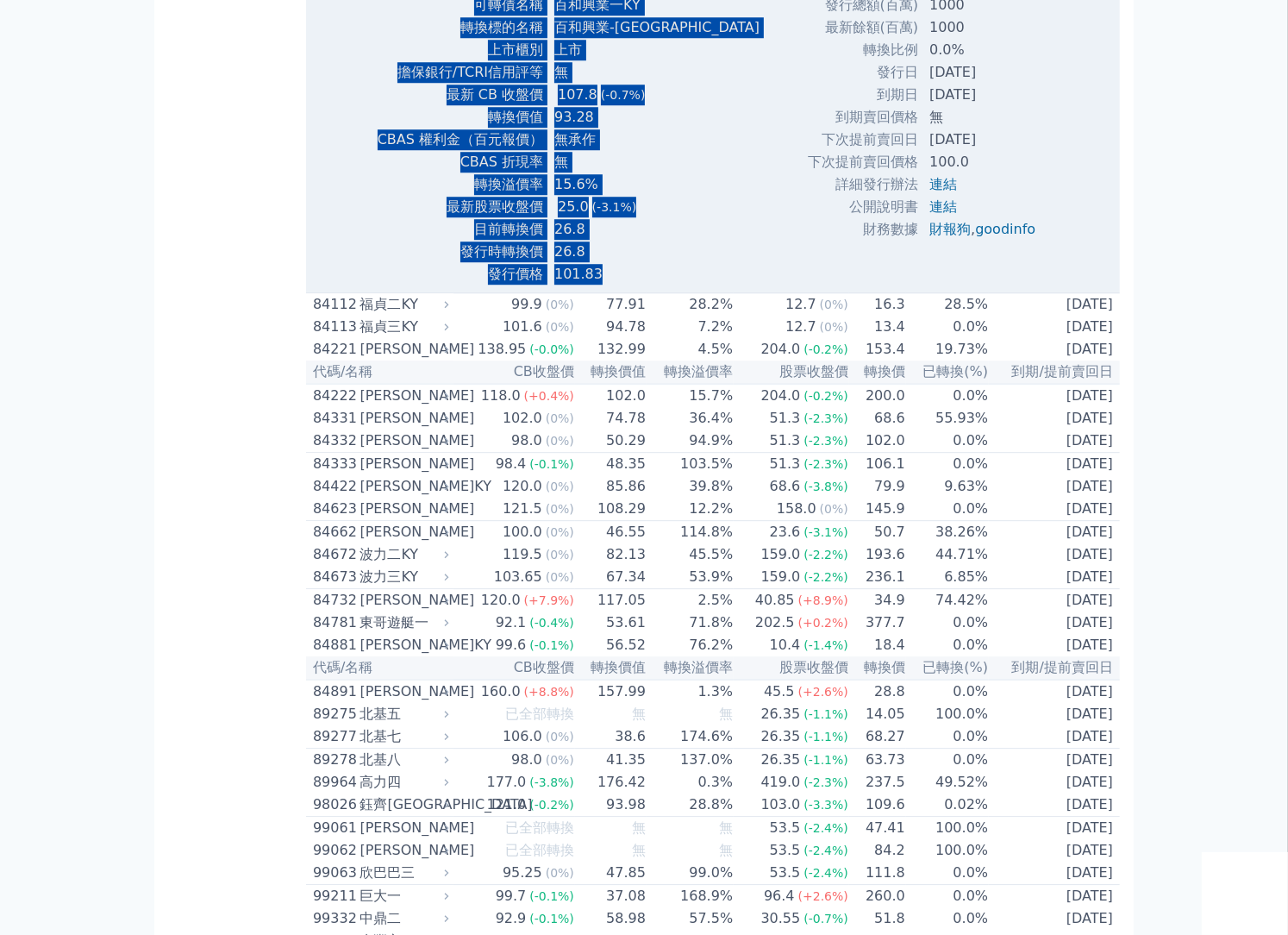
drag, startPoint x: 315, startPoint y: 279, endPoint x: 1037, endPoint y: 816, distance: 899.8
click at [1037, 293] on tbody "84041 百和興業一KY 107.8 (-0.7%) 93.28 15.6% 25.0 (-3.1%) 26.8 0.0% [DATE] Zoom Out …" at bounding box center [713, 1] width 814 height 584
copy tbody "27935 loremIP 056.3 (-4.9%) 68.25 77.3% 06.8 (-1.8%) 71.6 8.1% 9145-88-20 Dolo …"
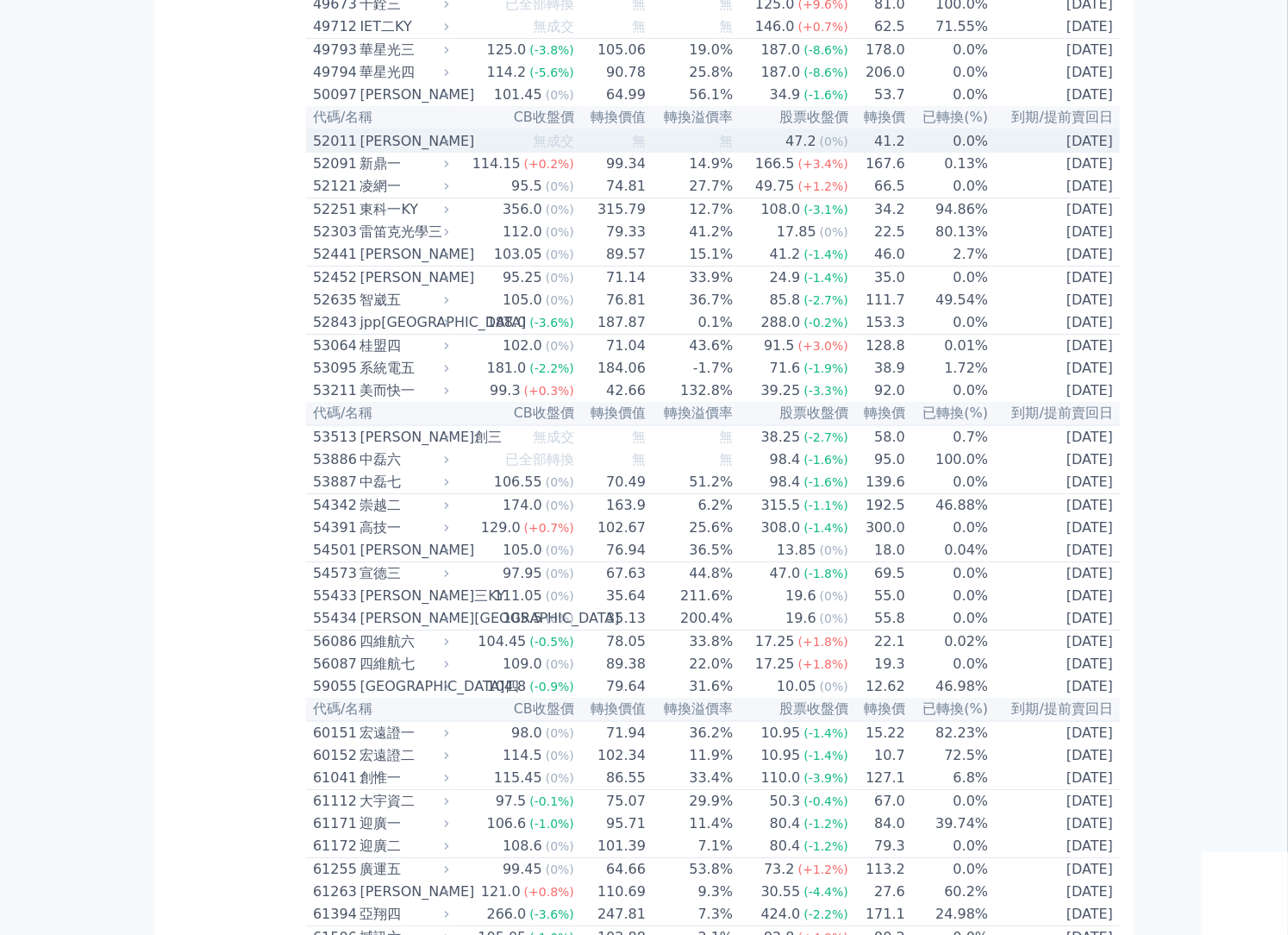
click at [396, 152] on div "[PERSON_NAME]" at bounding box center [402, 141] width 85 height 20
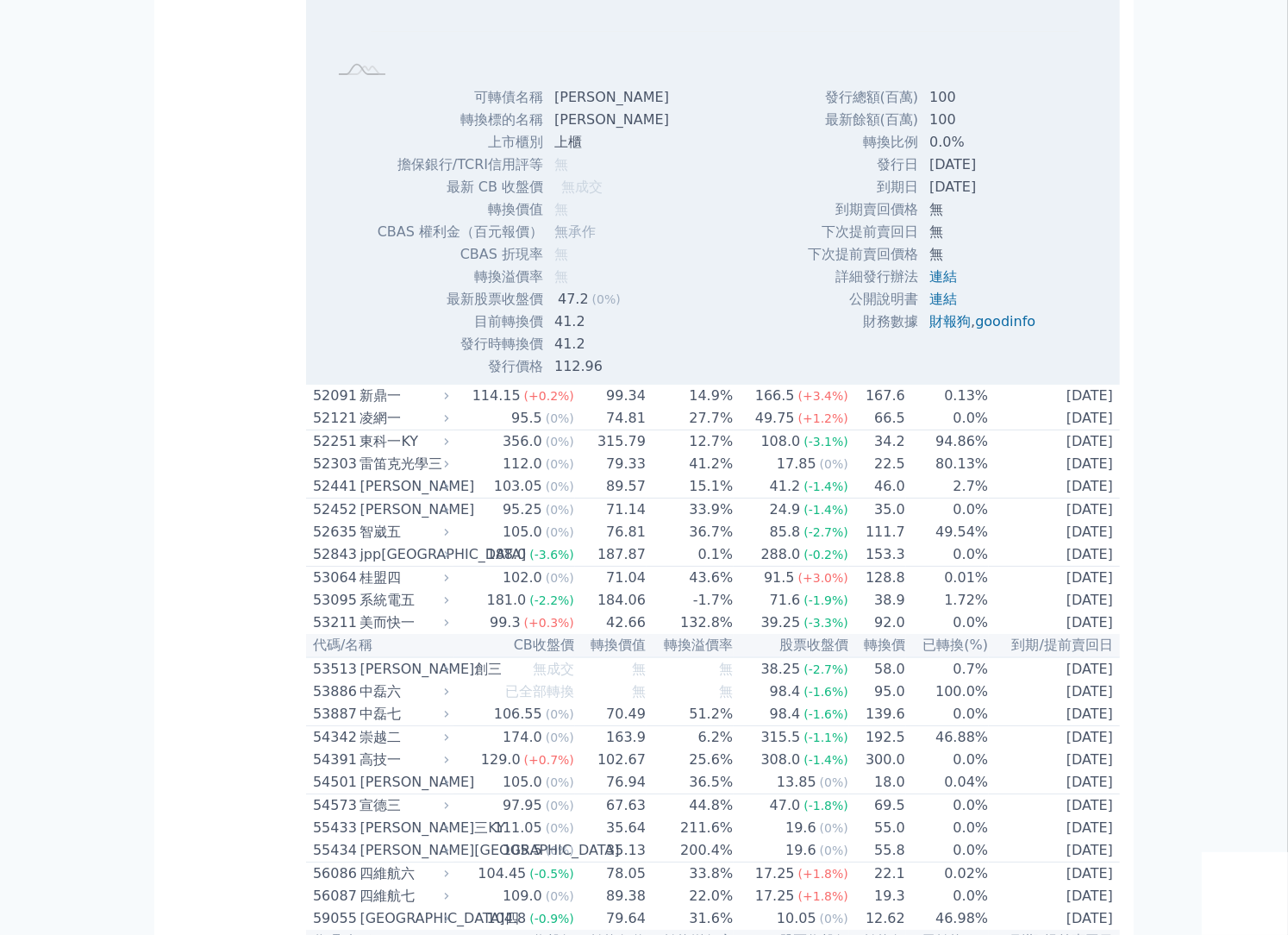
scroll to position [5649, 0]
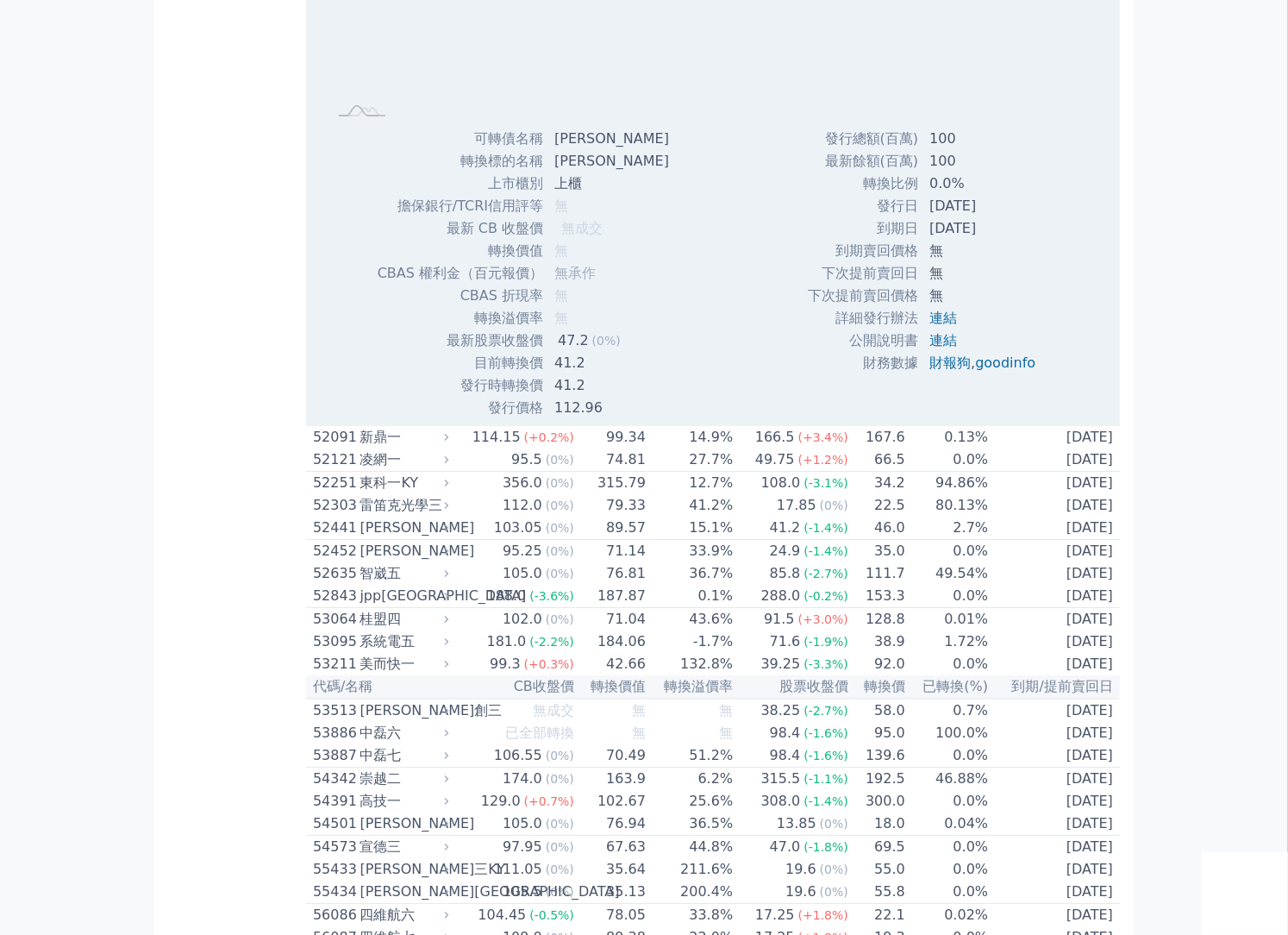
click at [58, 424] on div "可轉債列表 財務數據 可轉債列表 財務數據 登出 登出 按代號排序 即將/近期發行 一年內到期 轉換比例 低收盤價 轉換價值接近百元 低轉換溢價" at bounding box center [644, 237] width 1288 height 11772
